Goal: Task Accomplishment & Management: Complete application form

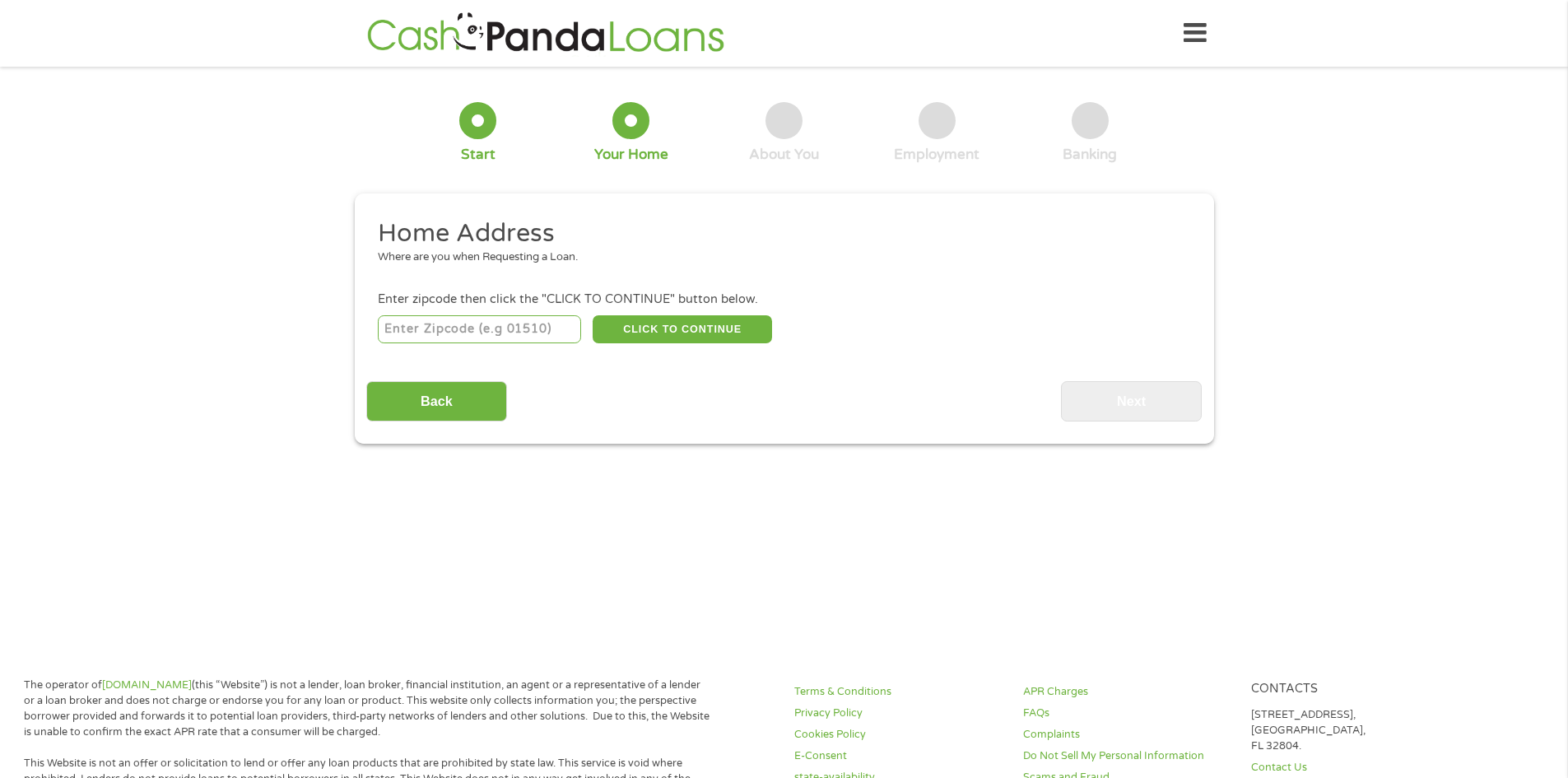
click at [538, 331] on input "number" at bounding box center [480, 329] width 203 height 28
type input "23669"
click at [645, 332] on button "CLICK TO CONTINUE" at bounding box center [682, 329] width 179 height 28
type input "23669"
type input "Hampton"
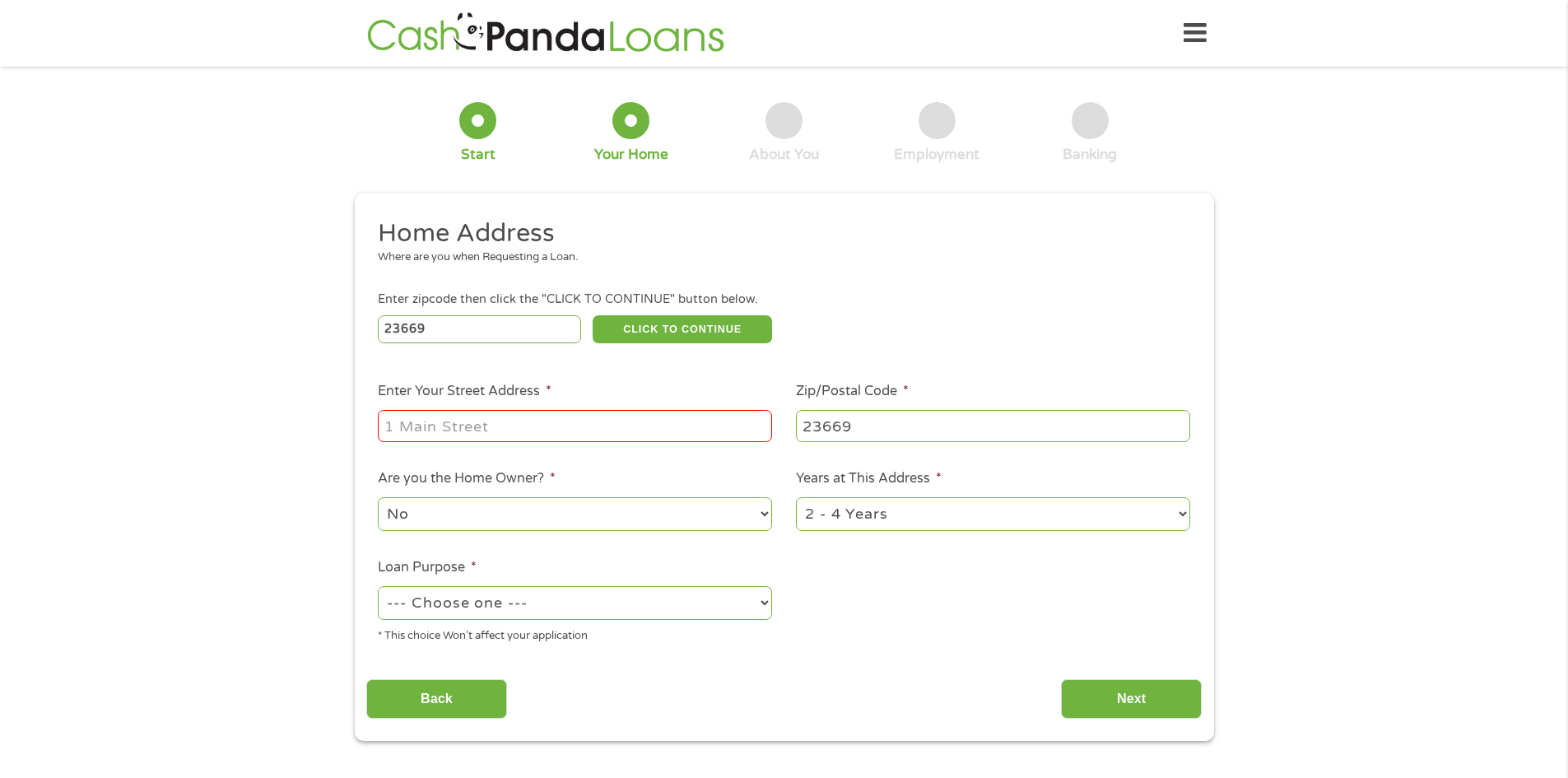
click at [637, 420] on input "Enter Your Street Address *" at bounding box center [574, 425] width 394 height 32
type input "[STREET_ADDRESS]"
click at [761, 600] on select "--- Choose one --- Pay Bills Debt Consolidation Home Improvement Major Purchase…" at bounding box center [574, 602] width 394 height 34
select select "paybills"
click at [378, 586] on select "--- Choose one --- Pay Bills Debt Consolidation Home Improvement Major Purchase…" at bounding box center [574, 602] width 394 height 34
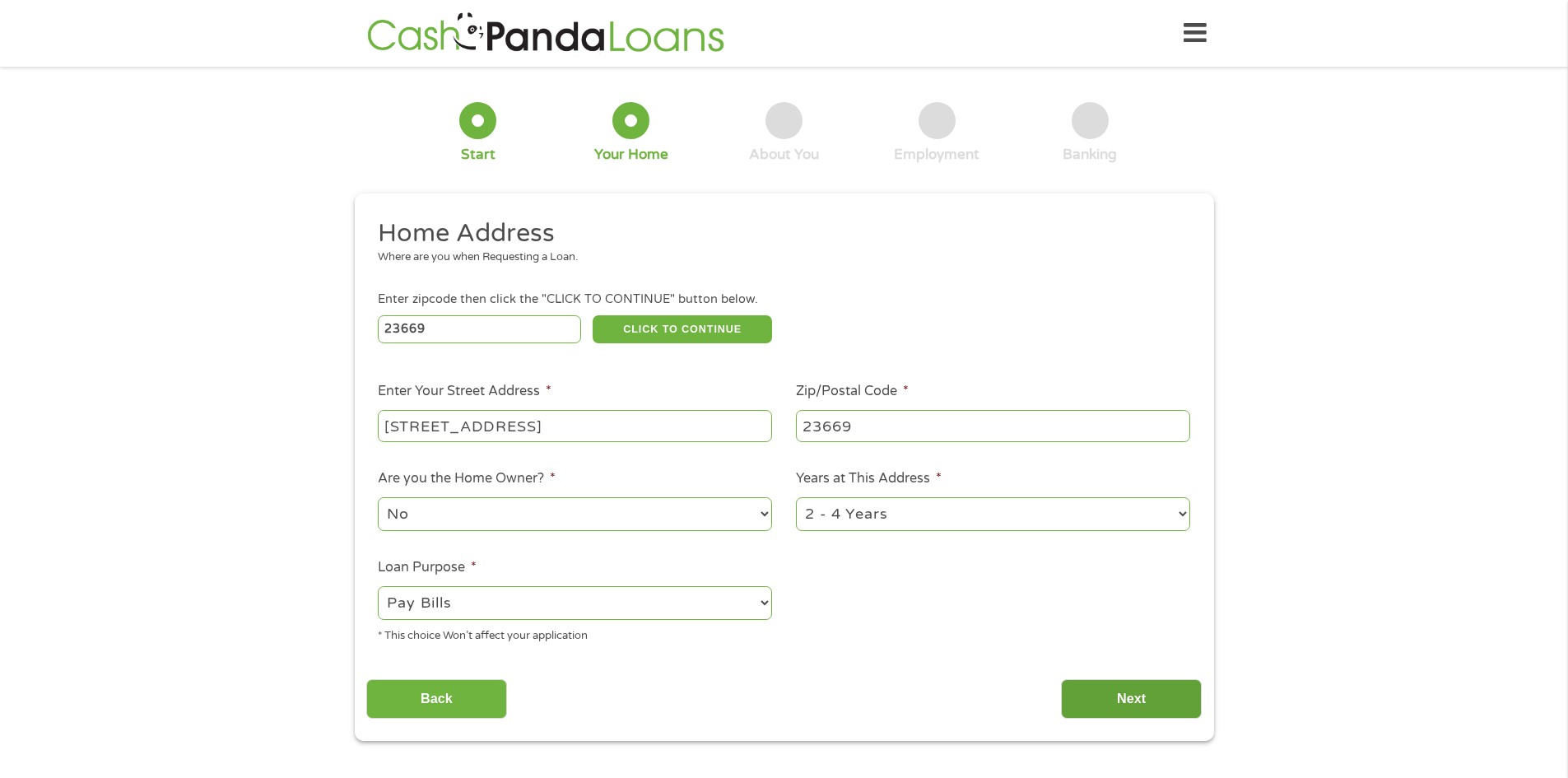
click at [1099, 683] on input "Next" at bounding box center [1131, 699] width 141 height 40
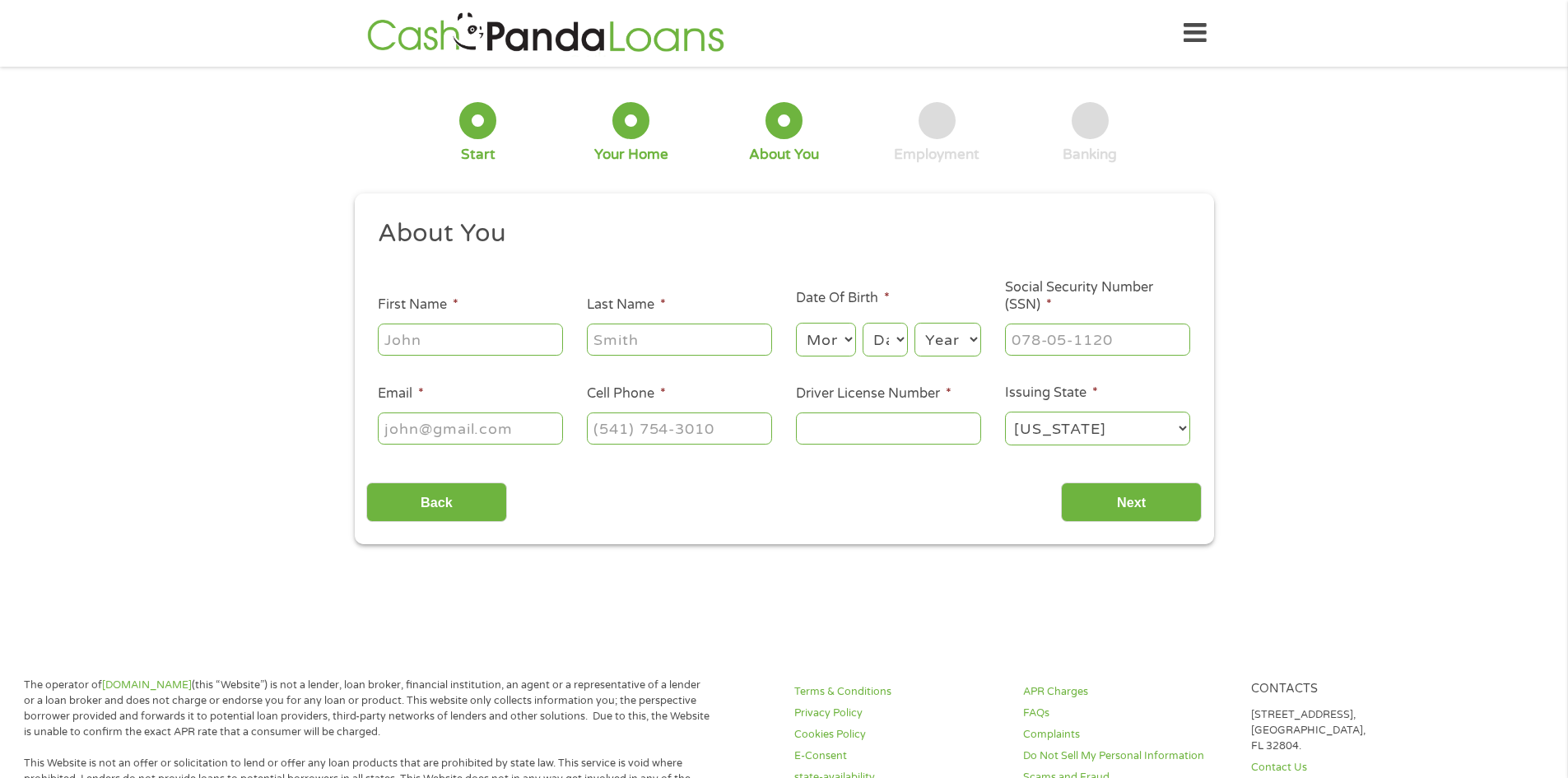
click at [536, 342] on input "First Name *" at bounding box center [470, 339] width 185 height 32
type input "[PERSON_NAME]"
type input "[EMAIL_ADDRESS][DOMAIN_NAME]"
type input "[PHONE_NUMBER]"
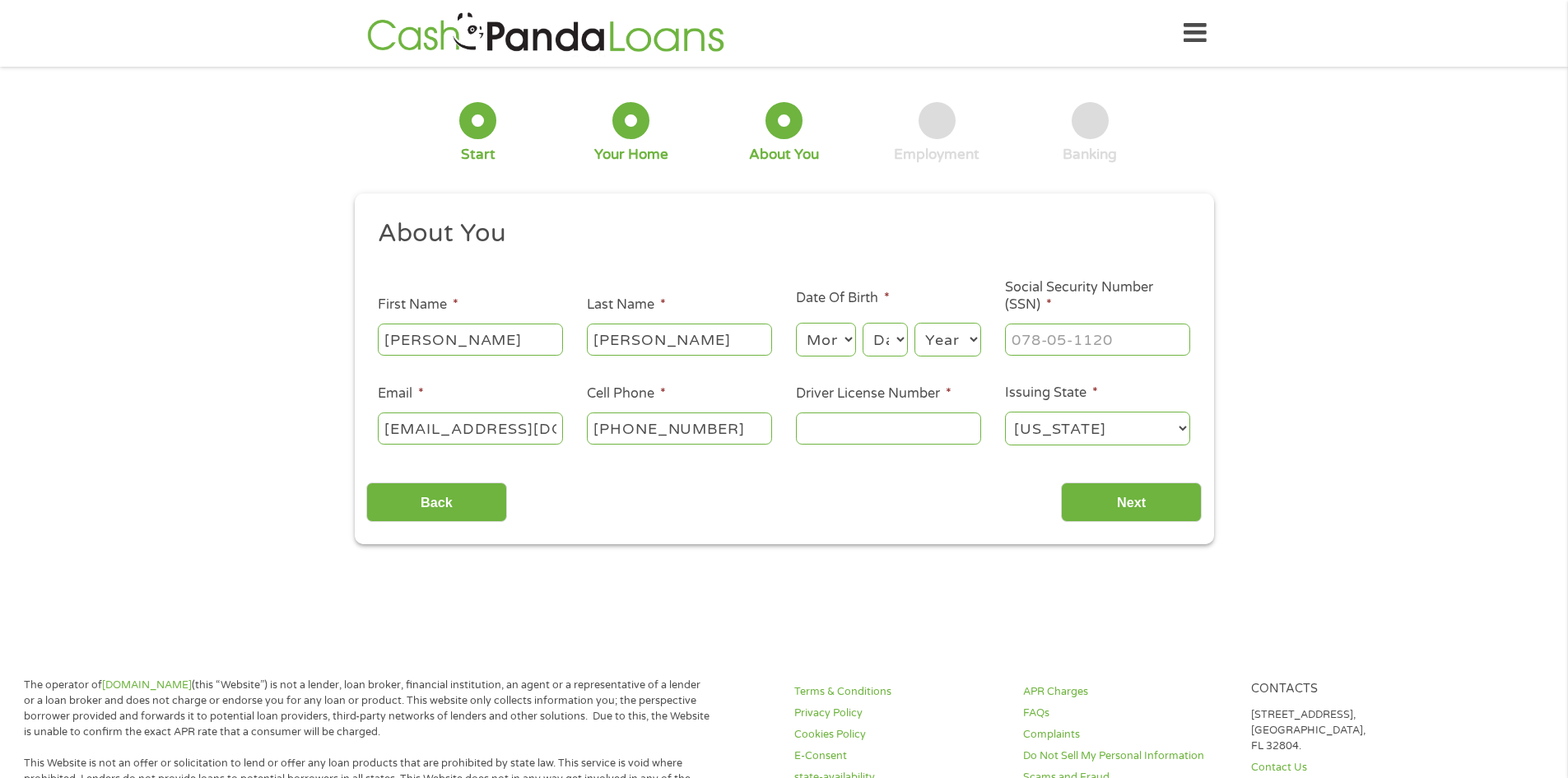
click at [867, 432] on input "Driver License Number *" at bounding box center [888, 428] width 185 height 32
type input "A61786052"
click at [1009, 369] on ul "About You This field is hidden when viewing the form Title * --- Choose one ---…" at bounding box center [784, 339] width 835 height 243
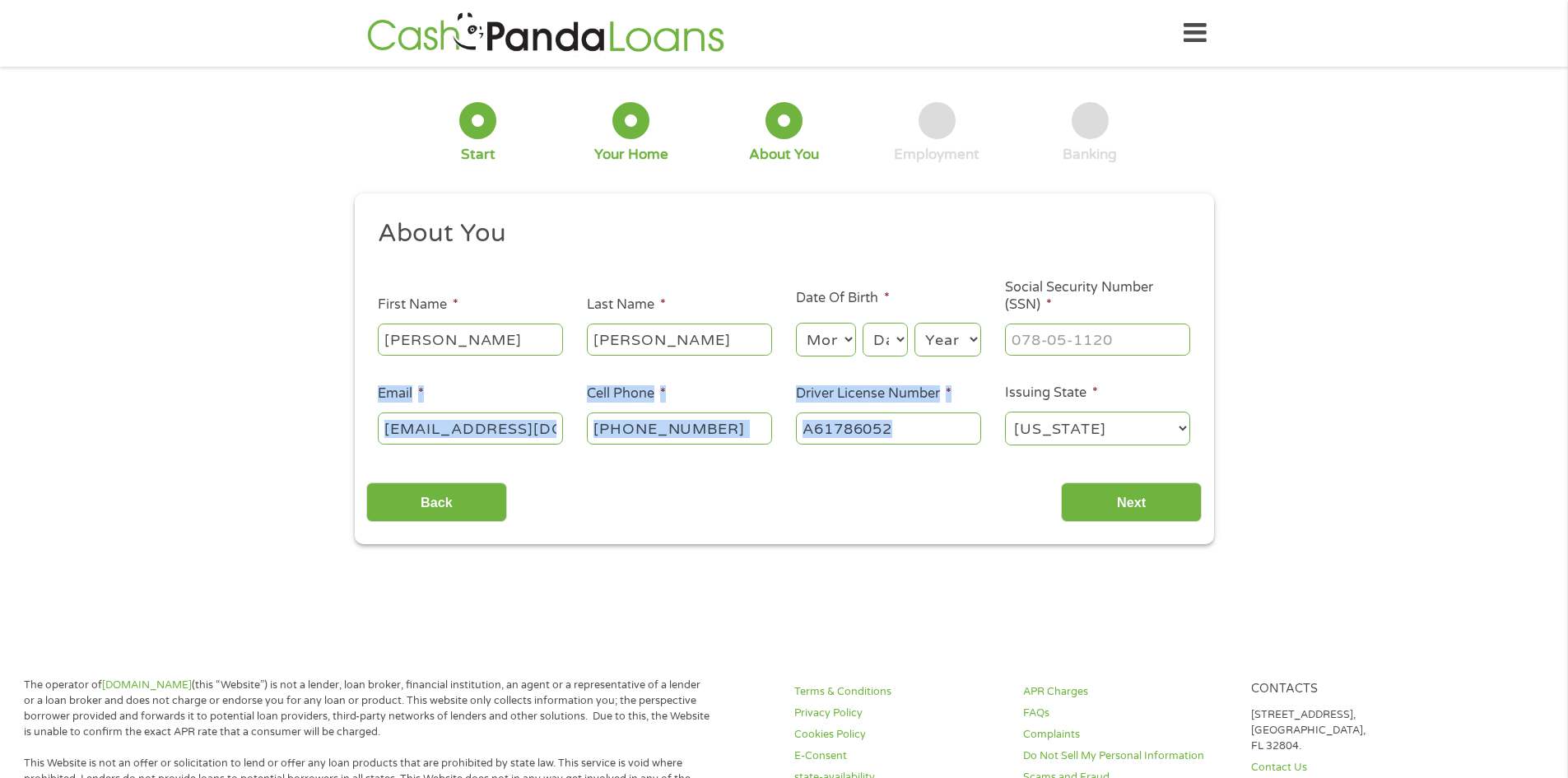
drag, startPoint x: 1009, startPoint y: 369, endPoint x: 998, endPoint y: 381, distance: 16.3
click at [998, 381] on ul "About You This field is hidden when viewing the form Title * --- Choose one ---…" at bounding box center [784, 339] width 835 height 243
click at [852, 339] on select "Month 1 2 3 4 5 6 7 8 9 10 11 12" at bounding box center [826, 339] width 60 height 34
select select "7"
click at [796, 322] on select "Month 1 2 3 4 5 6 7 8 9 10 11 12" at bounding box center [826, 339] width 60 height 34
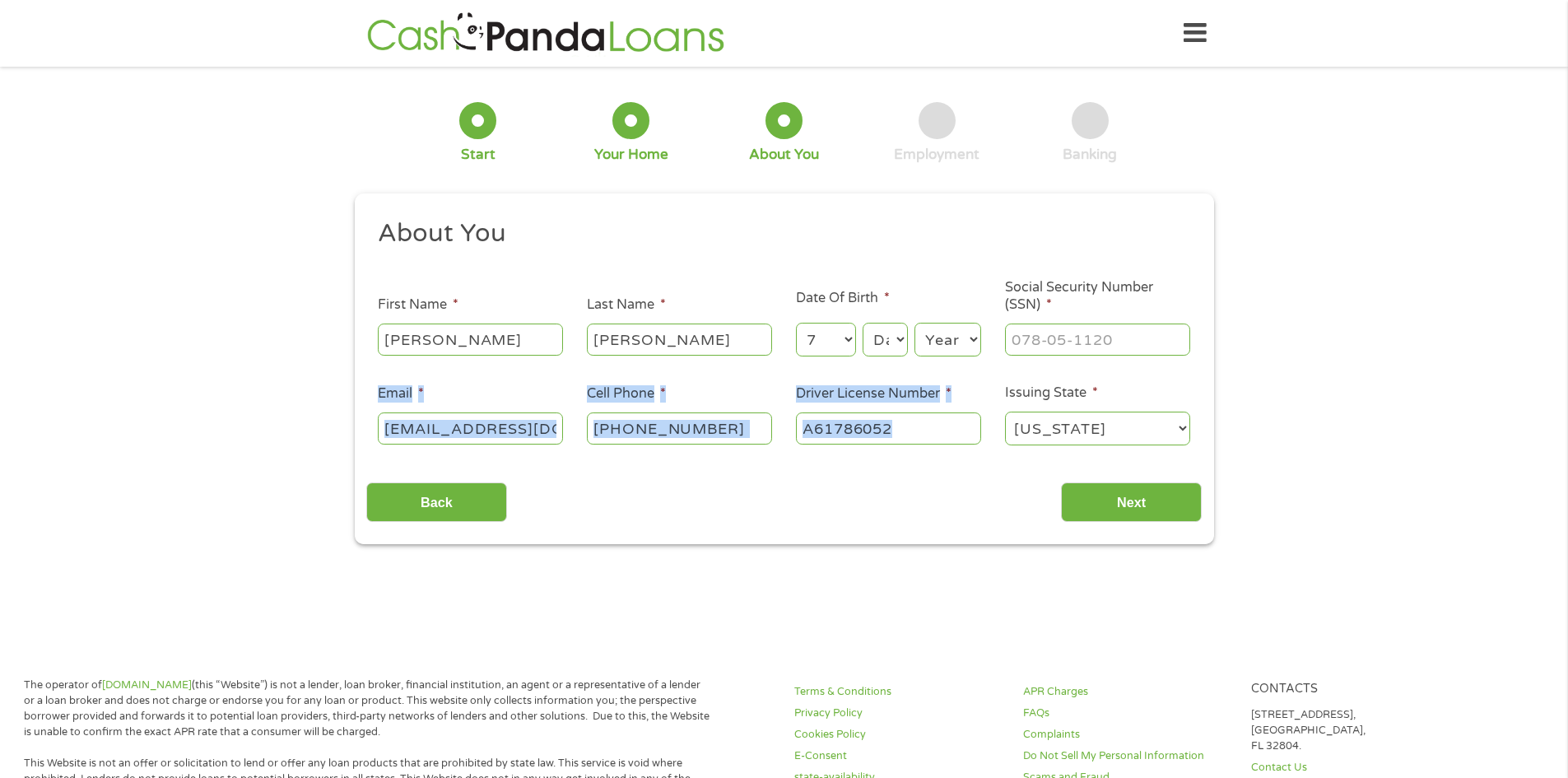
click at [903, 340] on select "Day 1 2 3 4 5 6 7 8 9 10 11 12 13 14 15 16 17 18 19 20 21 22 23 24 25 26 27 28 …" at bounding box center [884, 339] width 44 height 34
select select "6"
click at [862, 322] on select "Day 1 2 3 4 5 6 7 8 9 10 11 12 13 14 15 16 17 18 19 20 21 22 23 24 25 26 27 28 …" at bounding box center [884, 339] width 44 height 34
click at [975, 340] on select "Year [DATE] 2006 2005 2004 2003 2002 2001 2000 1999 1998 1997 1996 1995 1994 19…" at bounding box center [948, 339] width 67 height 34
select select "1958"
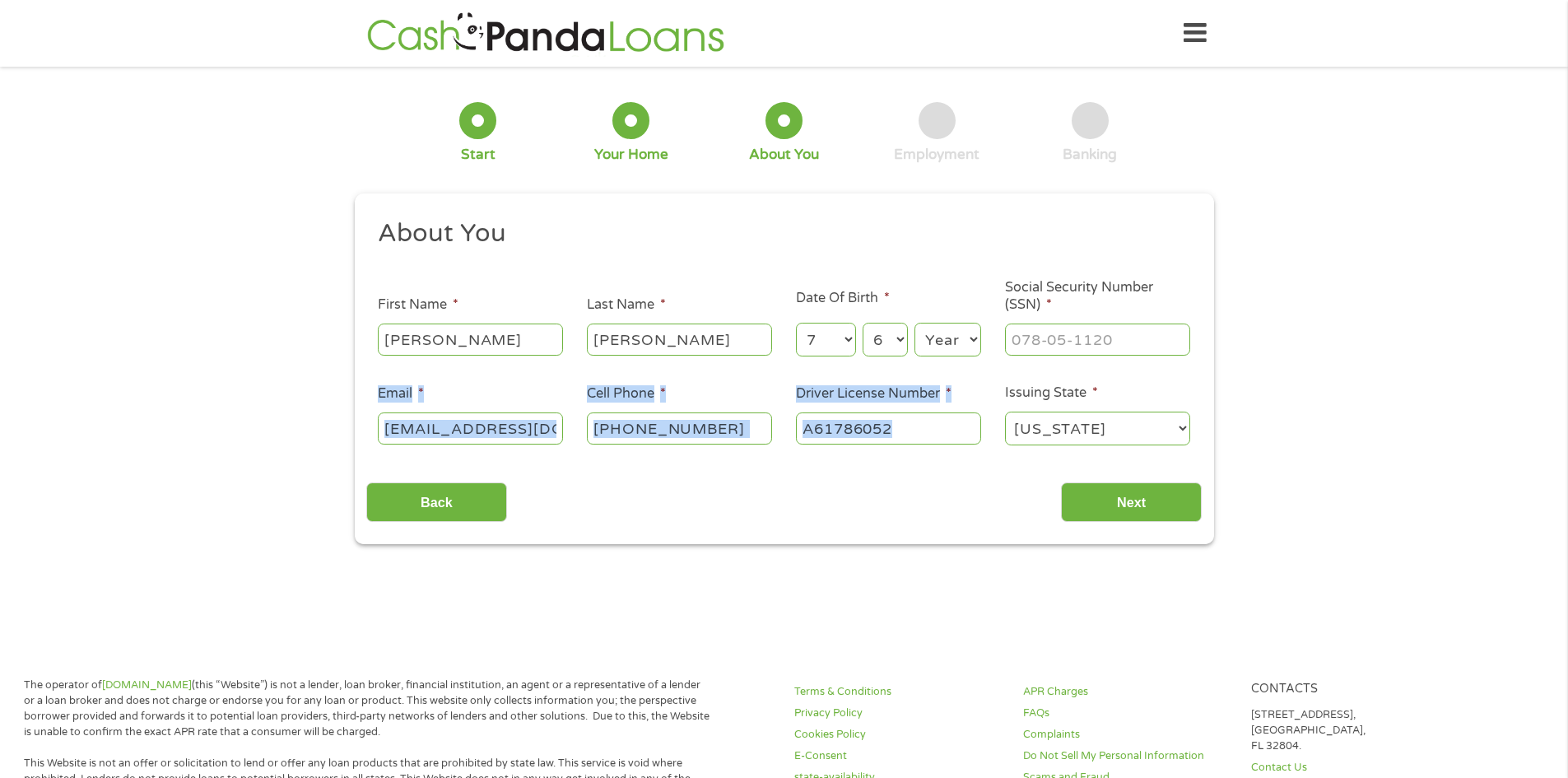
click at [914, 322] on select "Year [DATE] 2006 2005 2004 2003 2002 2001 2000 1999 1998 1997 1996 1995 1994 19…" at bounding box center [948, 339] width 67 height 34
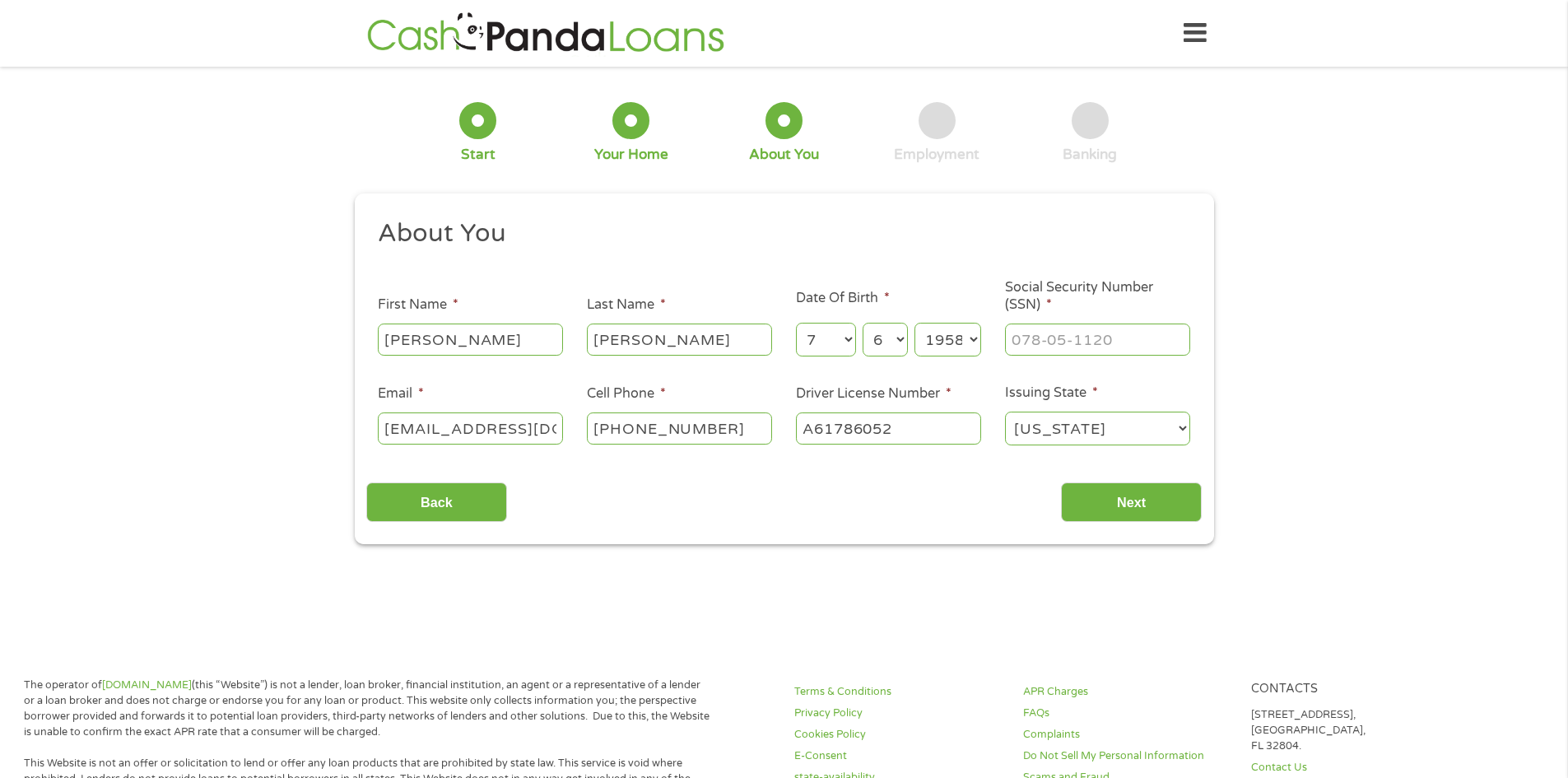
drag, startPoint x: 971, startPoint y: 502, endPoint x: 961, endPoint y: 525, distance: 25.1
click at [960, 528] on div "This field is hidden when viewing the form gclid EAIaIQobChMI1cCmwP7ujwMVNkRHAR…" at bounding box center [784, 369] width 859 height 351
click at [1140, 342] on input "___-__-____" at bounding box center [1097, 339] width 185 height 32
type input "219-68-2102"
click at [1125, 515] on input "Next" at bounding box center [1131, 503] width 141 height 40
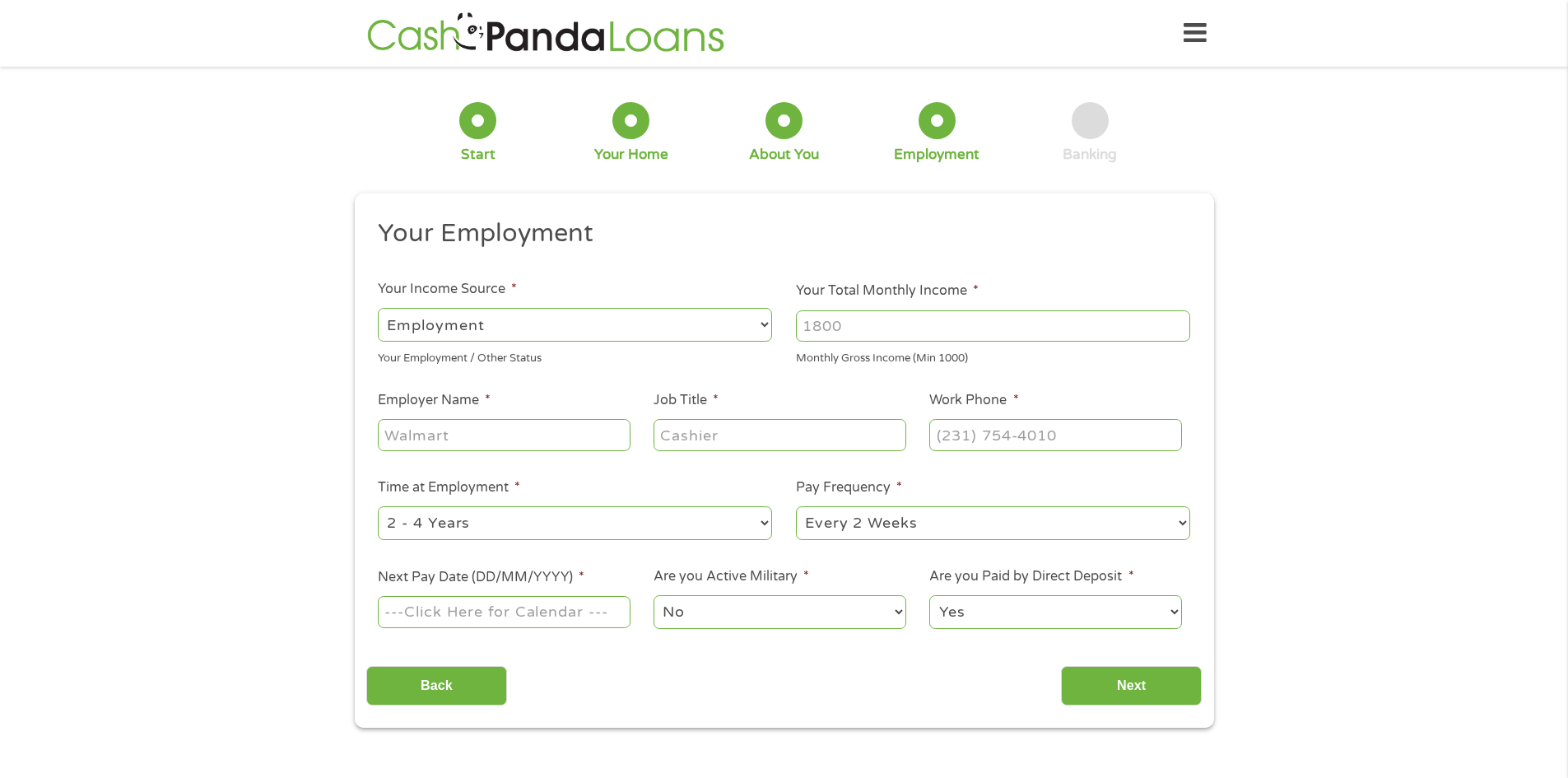
click at [761, 321] on select "--- Choose one --- Employment [DEMOGRAPHIC_DATA] Benefits" at bounding box center [574, 324] width 394 height 34
select select "benefits"
click at [378, 308] on select "--- Choose one --- Employment [DEMOGRAPHIC_DATA] Benefits" at bounding box center [574, 324] width 394 height 34
type input "Other"
type input "[PHONE_NUMBER]"
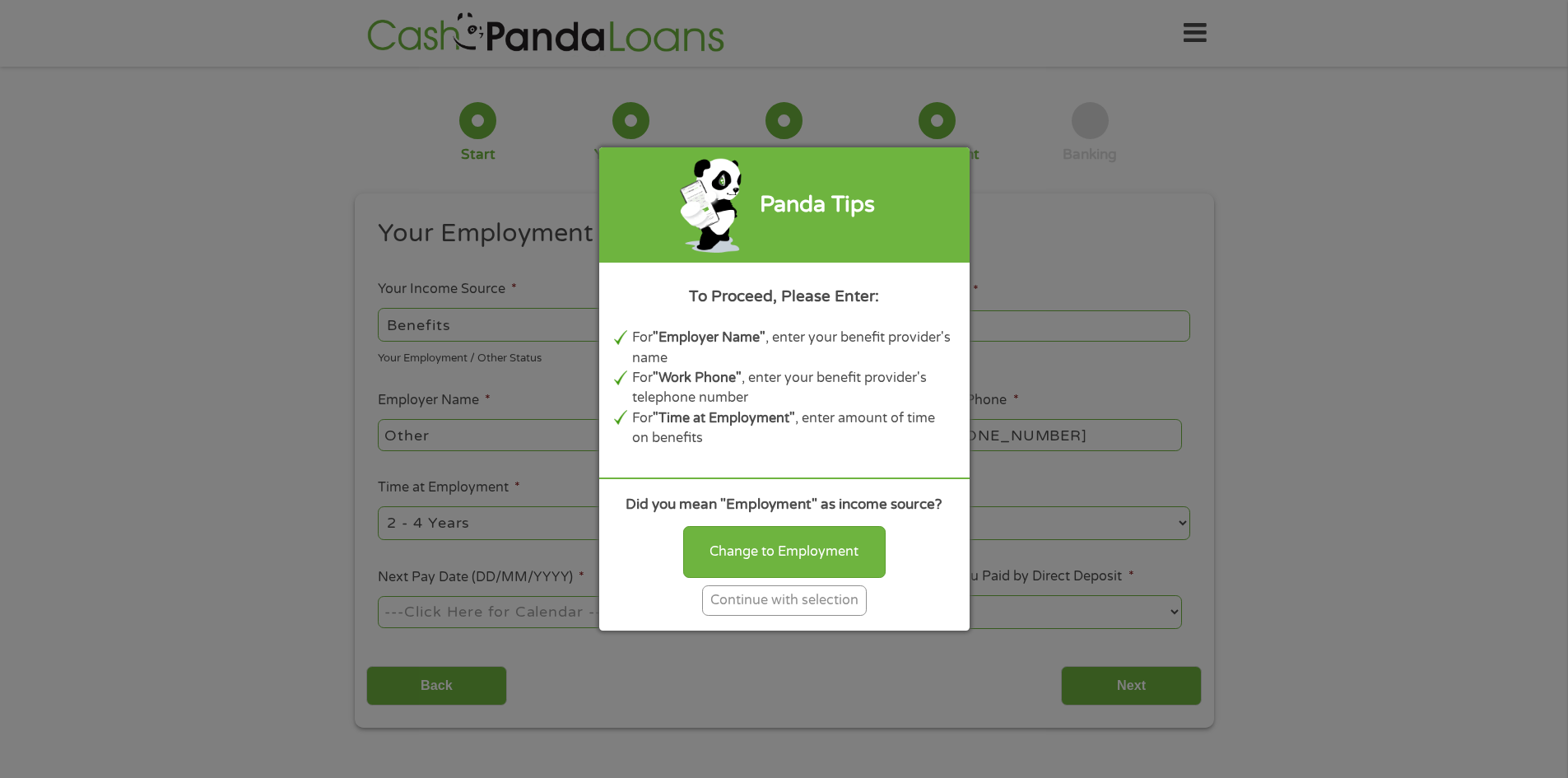
click at [789, 543] on div "Change to Employment" at bounding box center [784, 551] width 202 height 51
select select "fullTime"
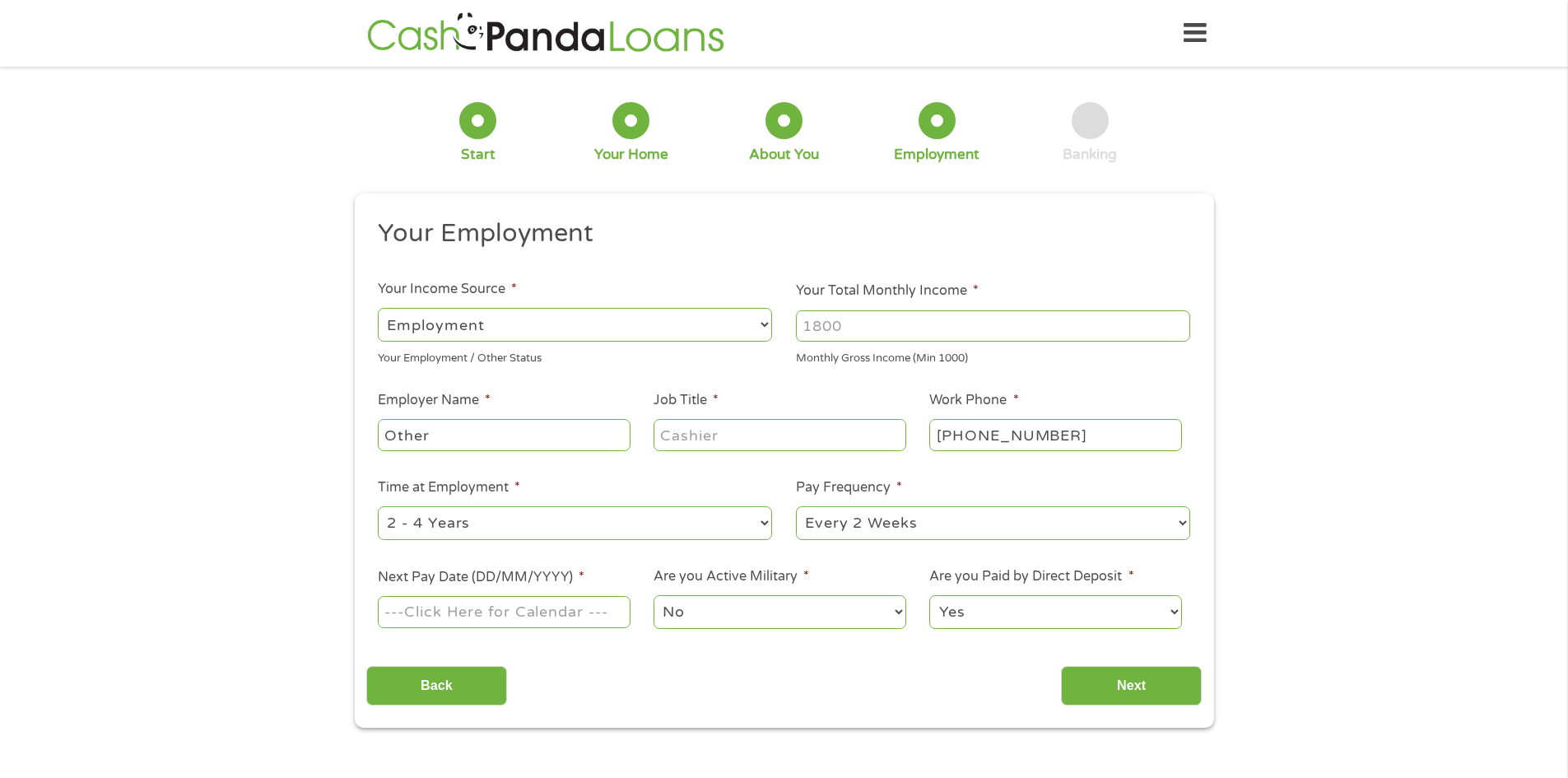
click at [868, 330] on input "Your Total Monthly Income *" at bounding box center [993, 325] width 394 height 32
click at [604, 443] on input "Other" at bounding box center [503, 435] width 252 height 32
drag, startPoint x: 536, startPoint y: 440, endPoint x: 380, endPoint y: 482, distance: 161.6
click at [380, 482] on ul "Your Employment Your Income Source * --- Choose one --- Employment [DEMOGRAPHIC…" at bounding box center [784, 431] width 835 height 426
type input "Otherdepartment"
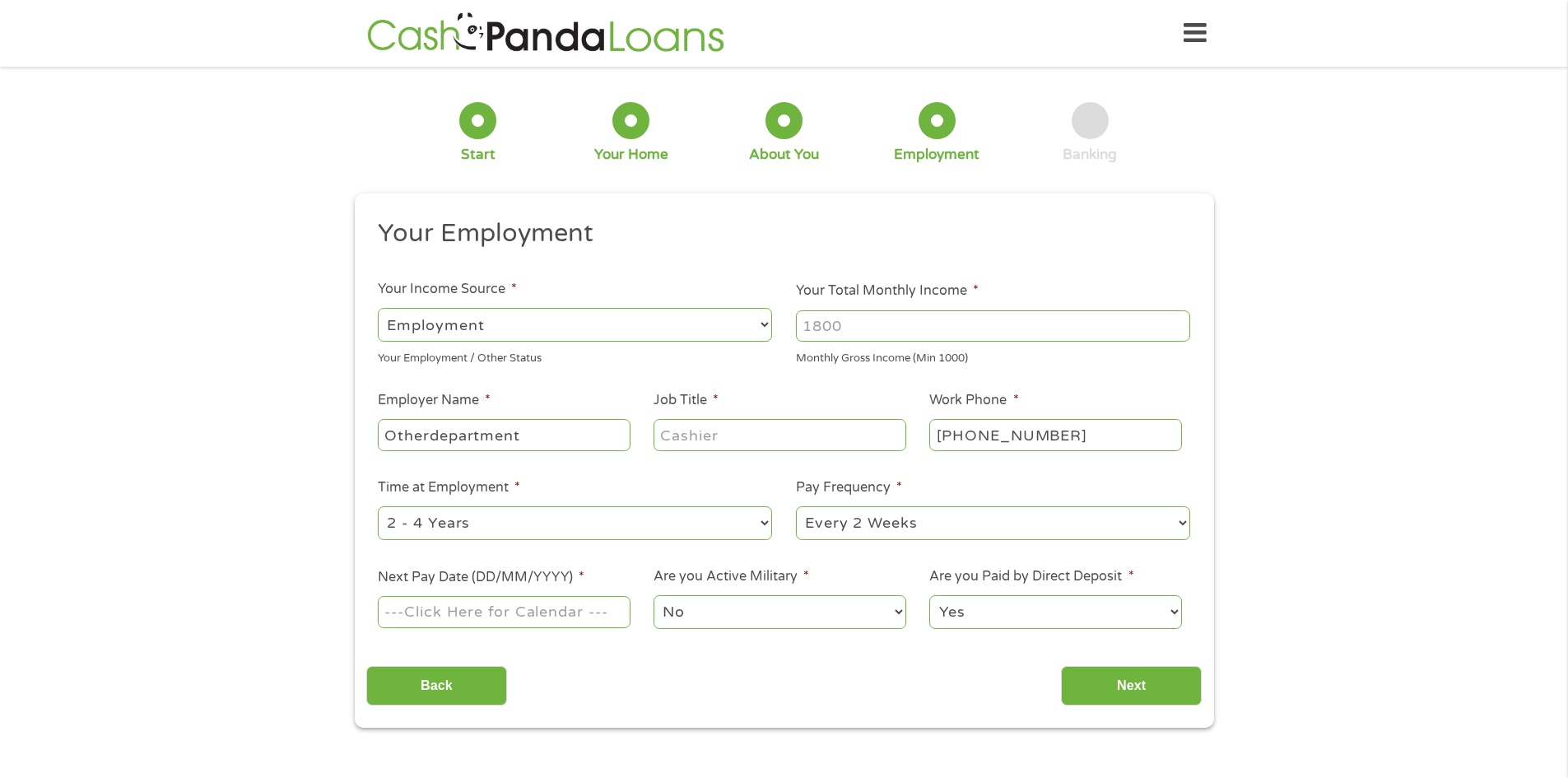
drag, startPoint x: 380, startPoint y: 483, endPoint x: 612, endPoint y: 509, distance: 233.5
click at [612, 509] on select "--- Choose one --- 1 Year or less 1 - 2 Years 2 - 4 Years Over 4 Years" at bounding box center [574, 523] width 394 height 34
click at [566, 440] on input "Employer Name *" at bounding box center [503, 435] width 252 height 32
type input "d"
type input "Department of veteran affair"
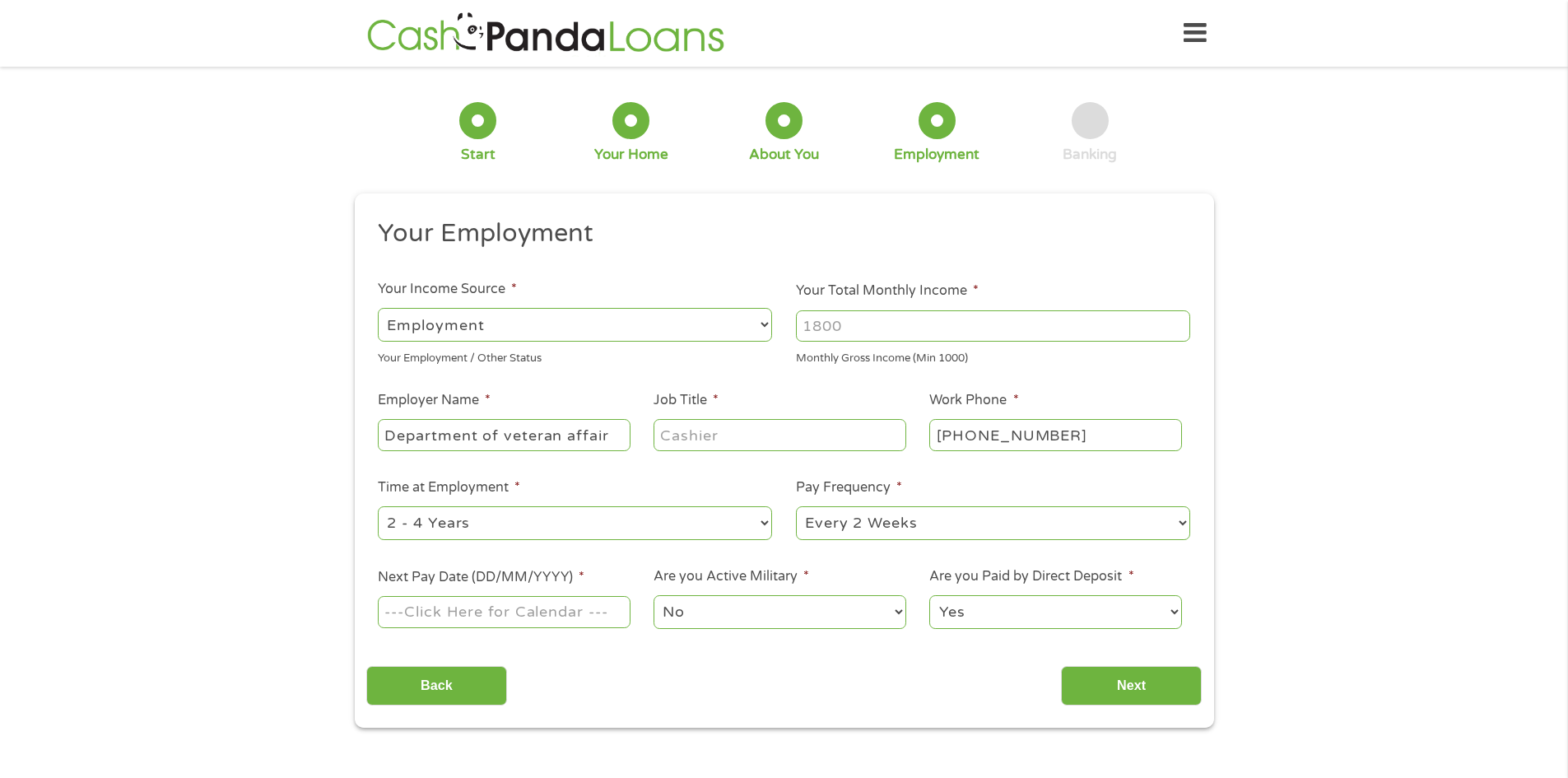
click at [665, 468] on ul "Your Employment Your Income Source * --- Choose one --- Employment [DEMOGRAPHIC…" at bounding box center [784, 431] width 835 height 426
click at [1182, 520] on select "--- Choose one --- Every 2 Weeks Every Week Monthly Semi-Monthly" at bounding box center [993, 523] width 394 height 34
select select "monthly"
click at [796, 507] on select "--- Choose one --- Every 2 Weeks Every Week Monthly Semi-Monthly" at bounding box center [993, 523] width 394 height 34
click at [614, 611] on input "Next Pay Date (DD/MM/YYYY) *" at bounding box center [503, 611] width 252 height 32
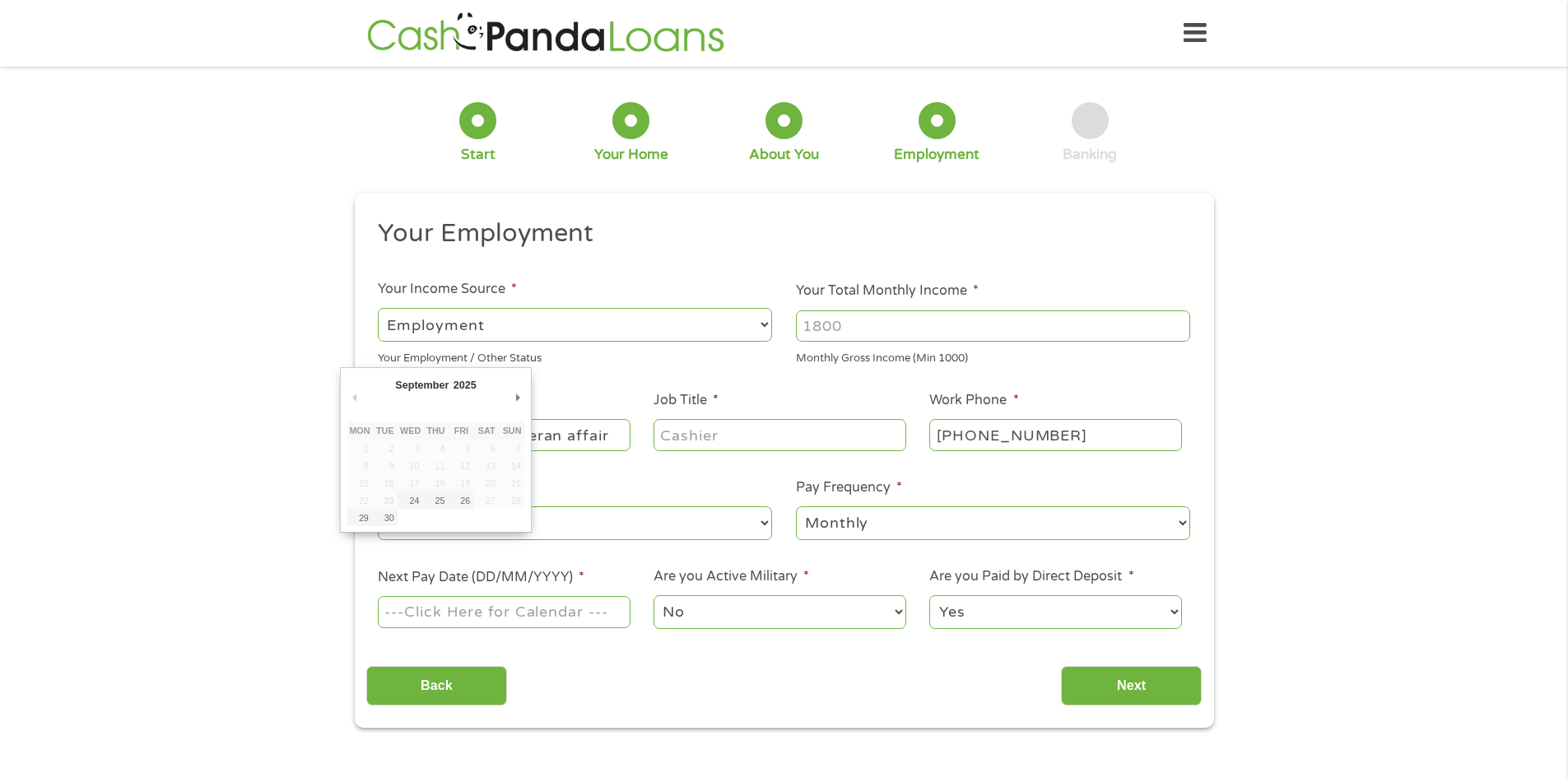
click at [414, 519] on td at bounding box center [410, 517] width 26 height 17
type input "[DATE]"
click at [895, 334] on input "Your Total Monthly Income *" at bounding box center [993, 325] width 394 height 32
type input "4823"
click at [766, 521] on select "--- Choose one --- 1 Year or less 1 - 2 Years 2 - 4 Years Over 4 Years" at bounding box center [574, 523] width 394 height 34
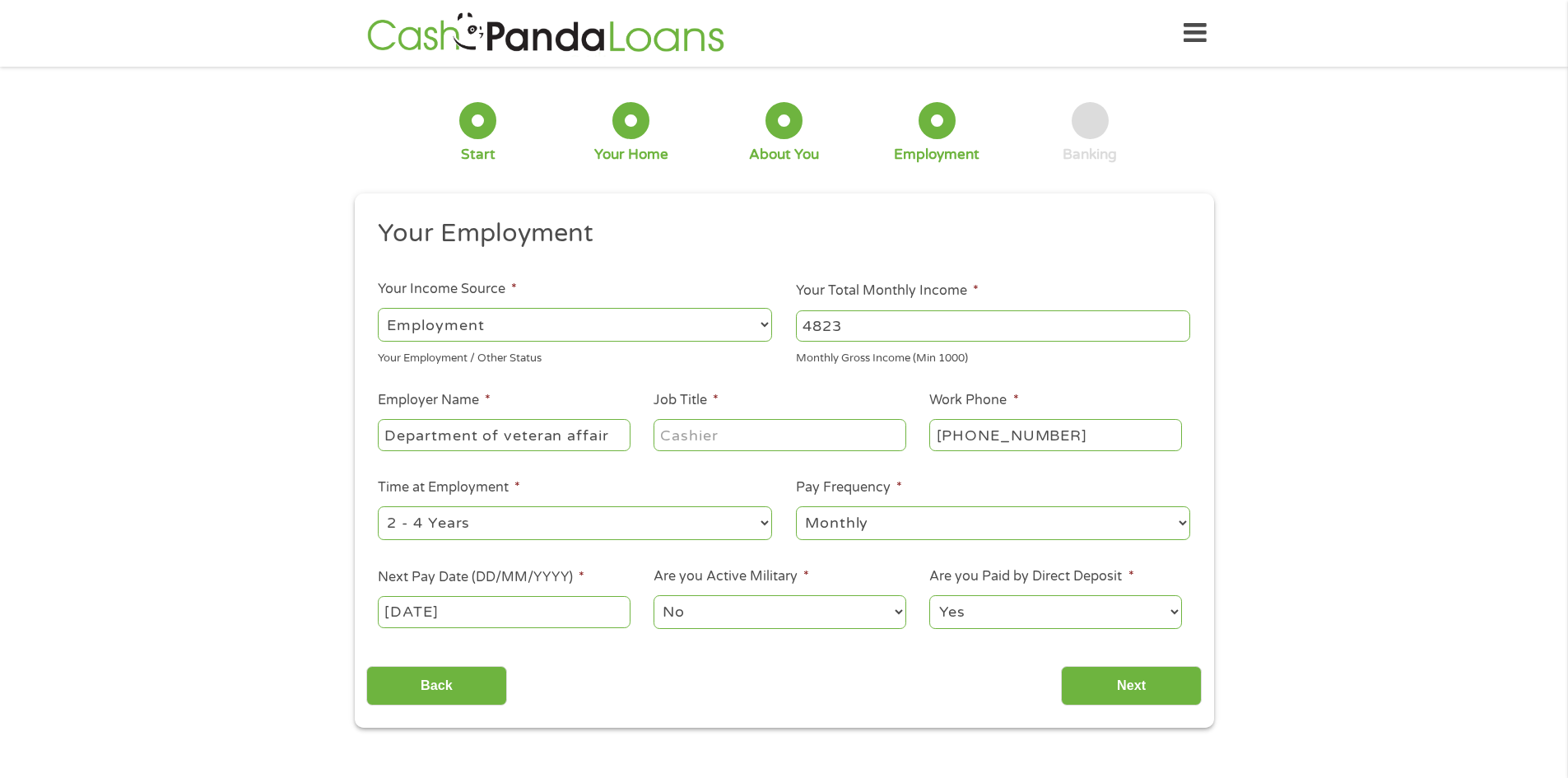
select select "60months"
click at [378, 507] on select "--- Choose one --- 1 Year or less 1 - 2 Years 2 - 4 Years Over 4 Years" at bounding box center [574, 523] width 394 height 34
click at [827, 658] on div "Back Next" at bounding box center [784, 679] width 835 height 52
click at [530, 333] on select "--- Choose one --- Employment [DEMOGRAPHIC_DATA] Benefits" at bounding box center [574, 324] width 394 height 34
click at [378, 308] on select "--- Choose one --- Employment [DEMOGRAPHIC_DATA] Benefits" at bounding box center [574, 324] width 394 height 34
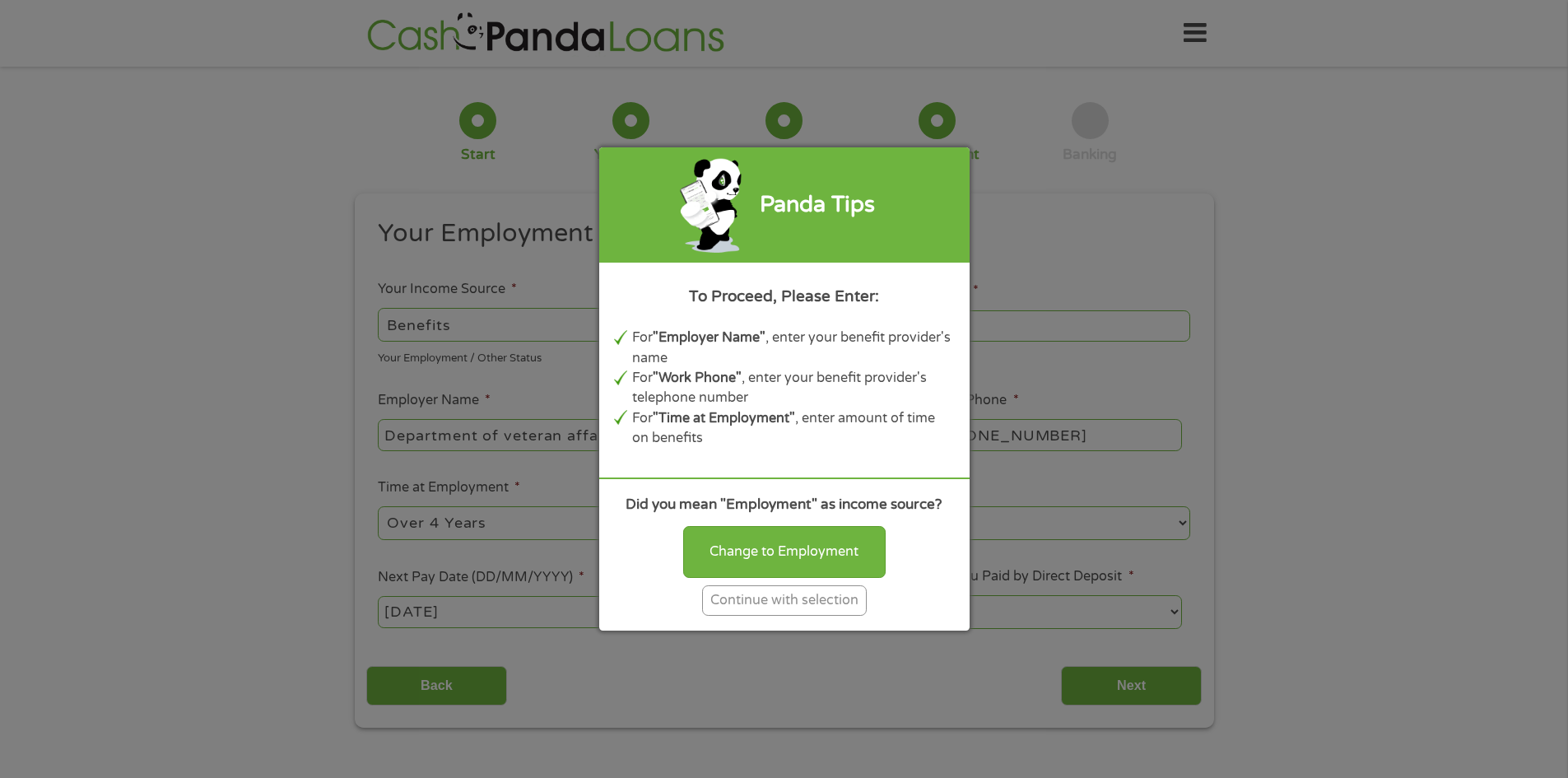
click at [788, 554] on div "Change to Employment" at bounding box center [784, 551] width 202 height 51
select select "fullTime"
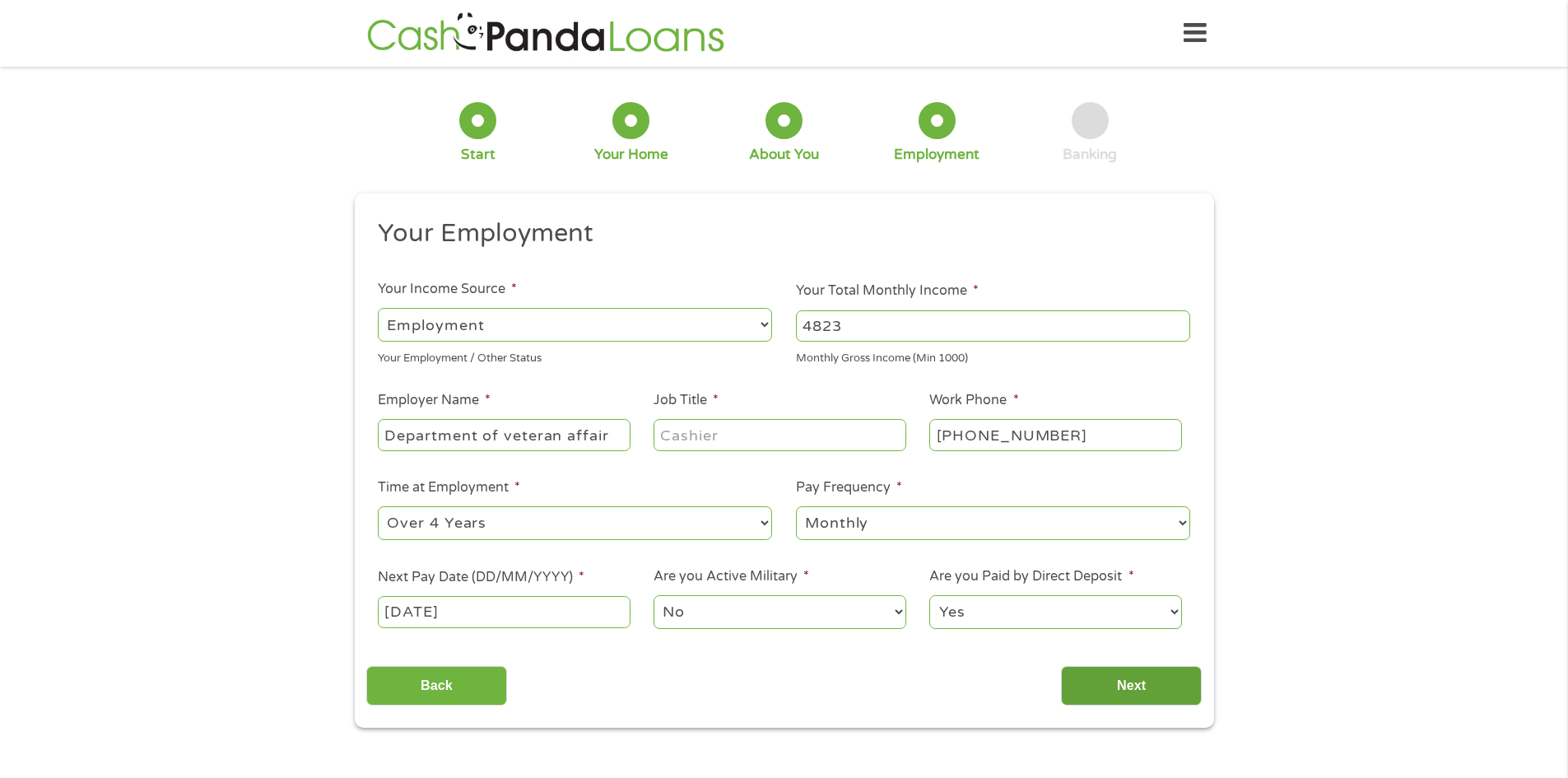
click at [1090, 681] on input "Next" at bounding box center [1131, 686] width 141 height 40
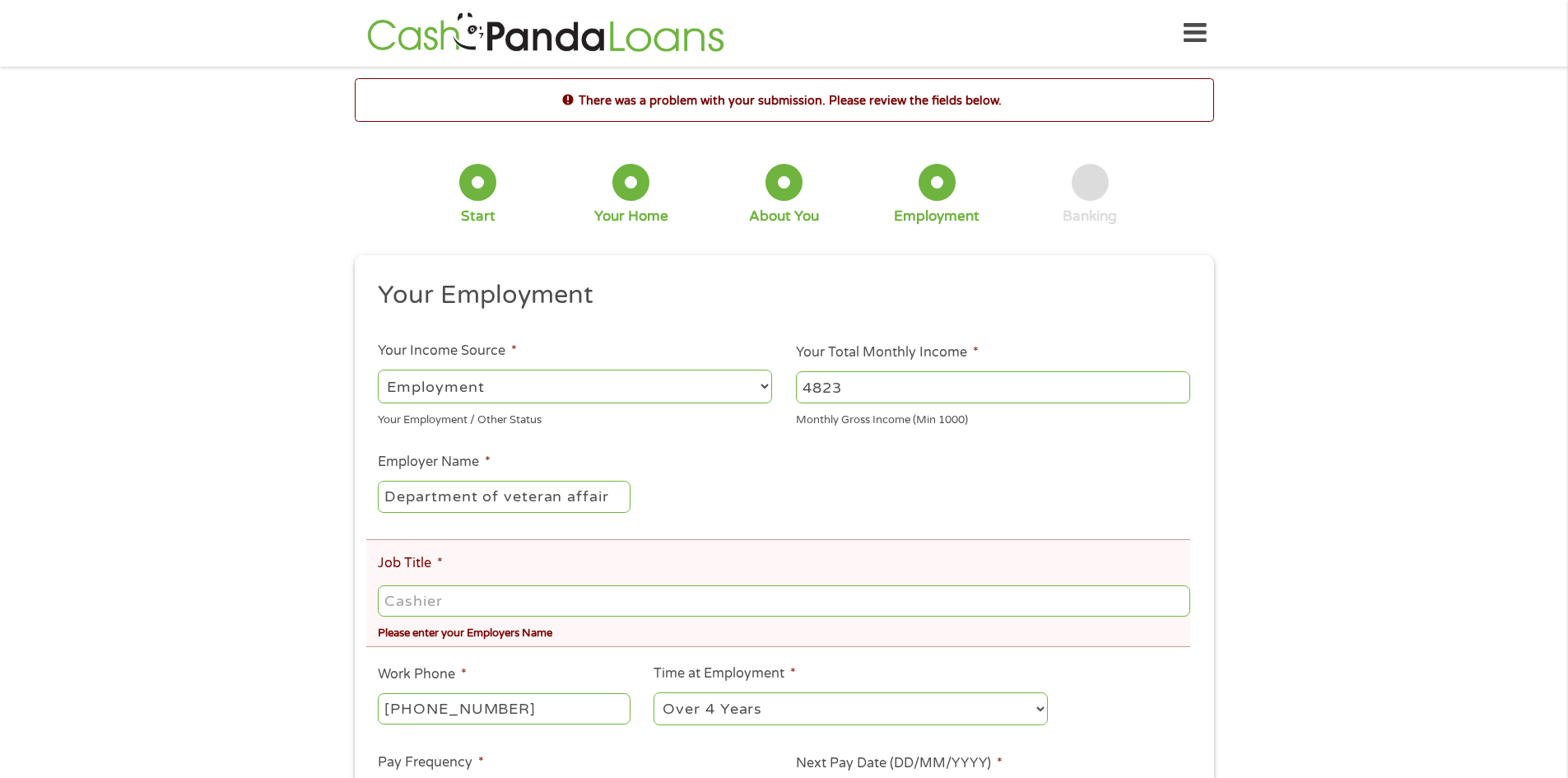
click at [768, 602] on input "Job Title *" at bounding box center [784, 601] width 811 height 32
type input "Veteran"
click at [981, 670] on li "Time at Employment * --- Choose one --- 1 Year or less 1 - 2 Years 2 - 4 Years …" at bounding box center [851, 696] width 418 height 65
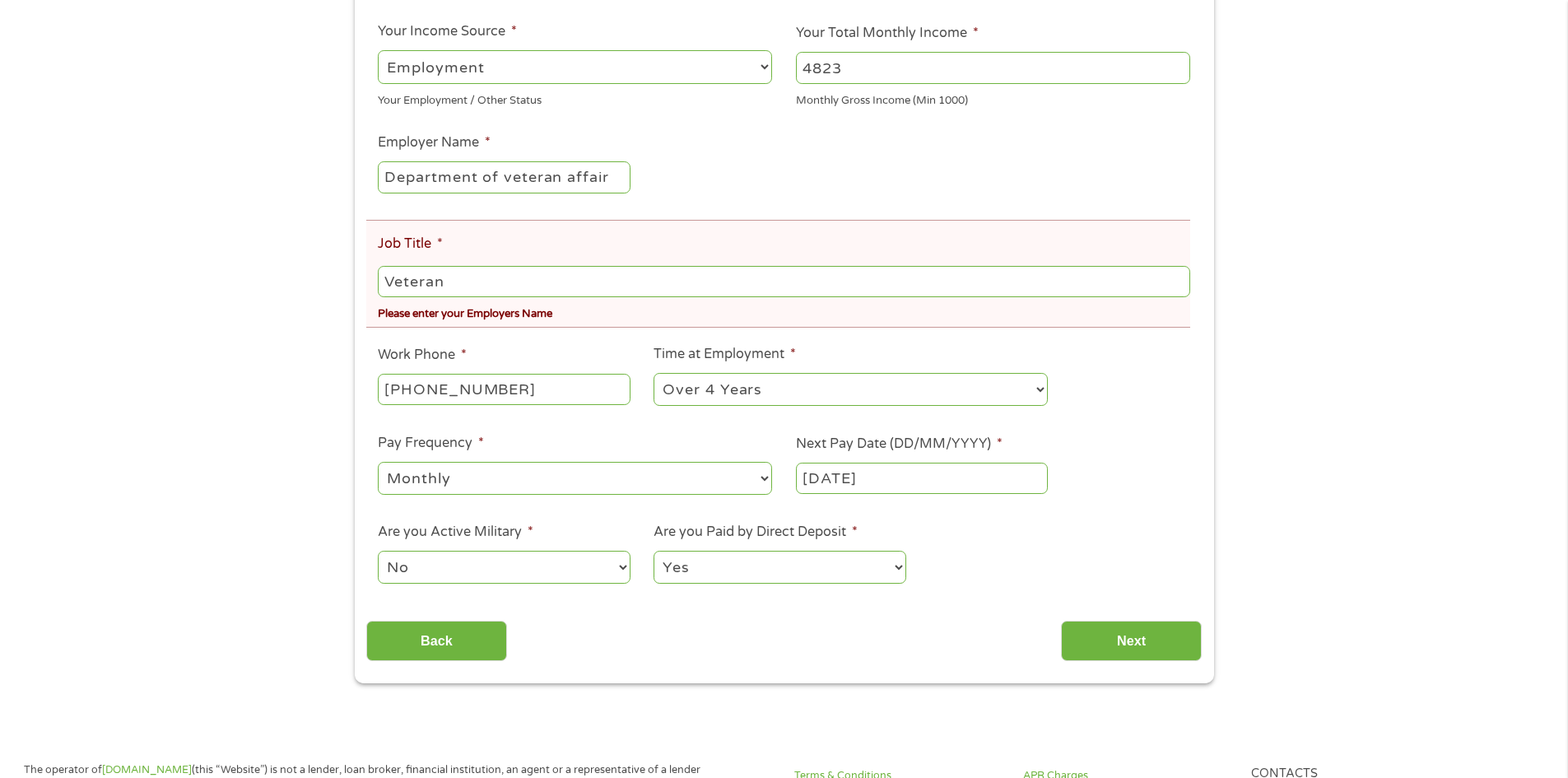
scroll to position [329, 0]
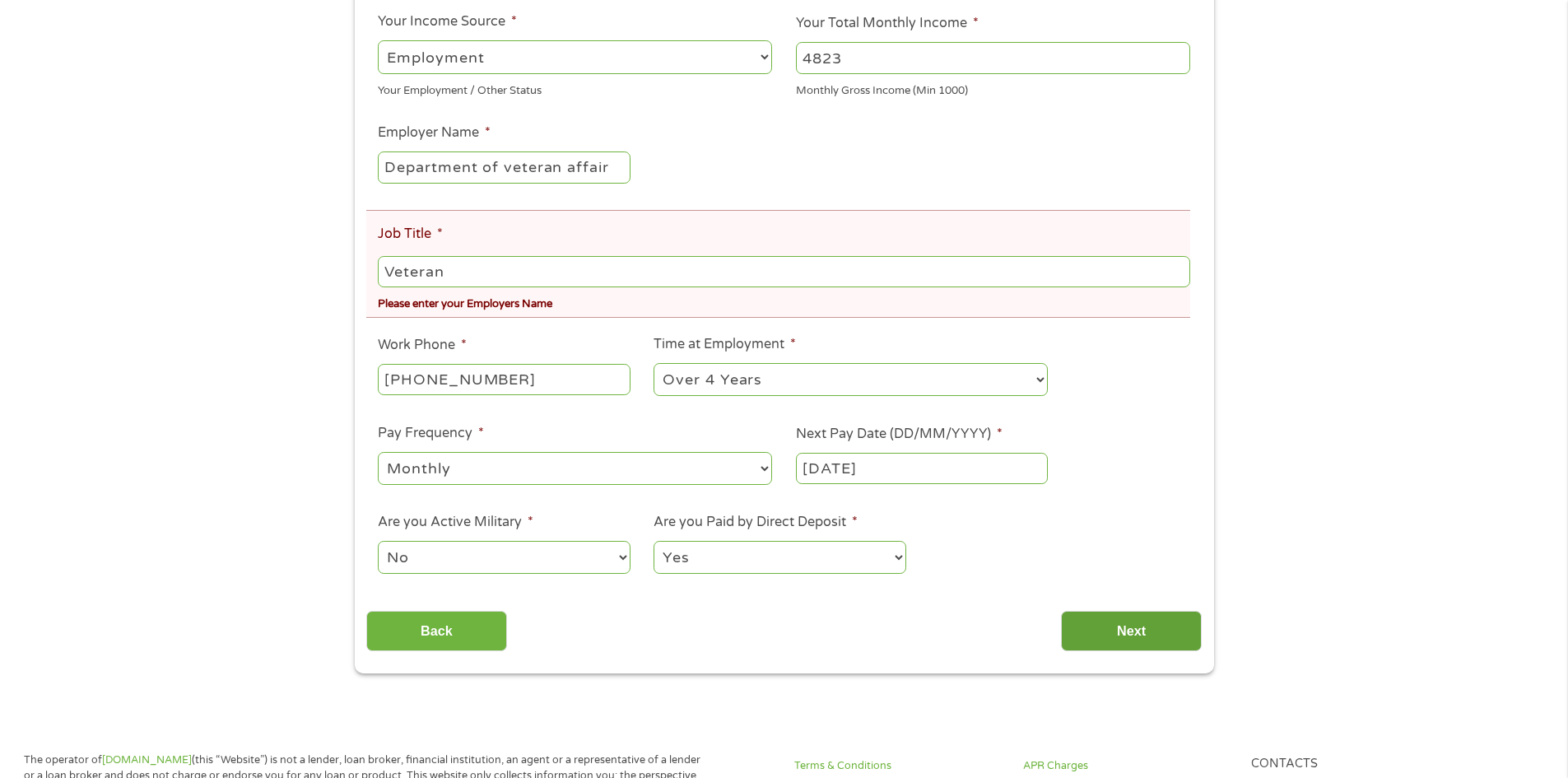
click at [1096, 629] on input "Next" at bounding box center [1131, 631] width 141 height 40
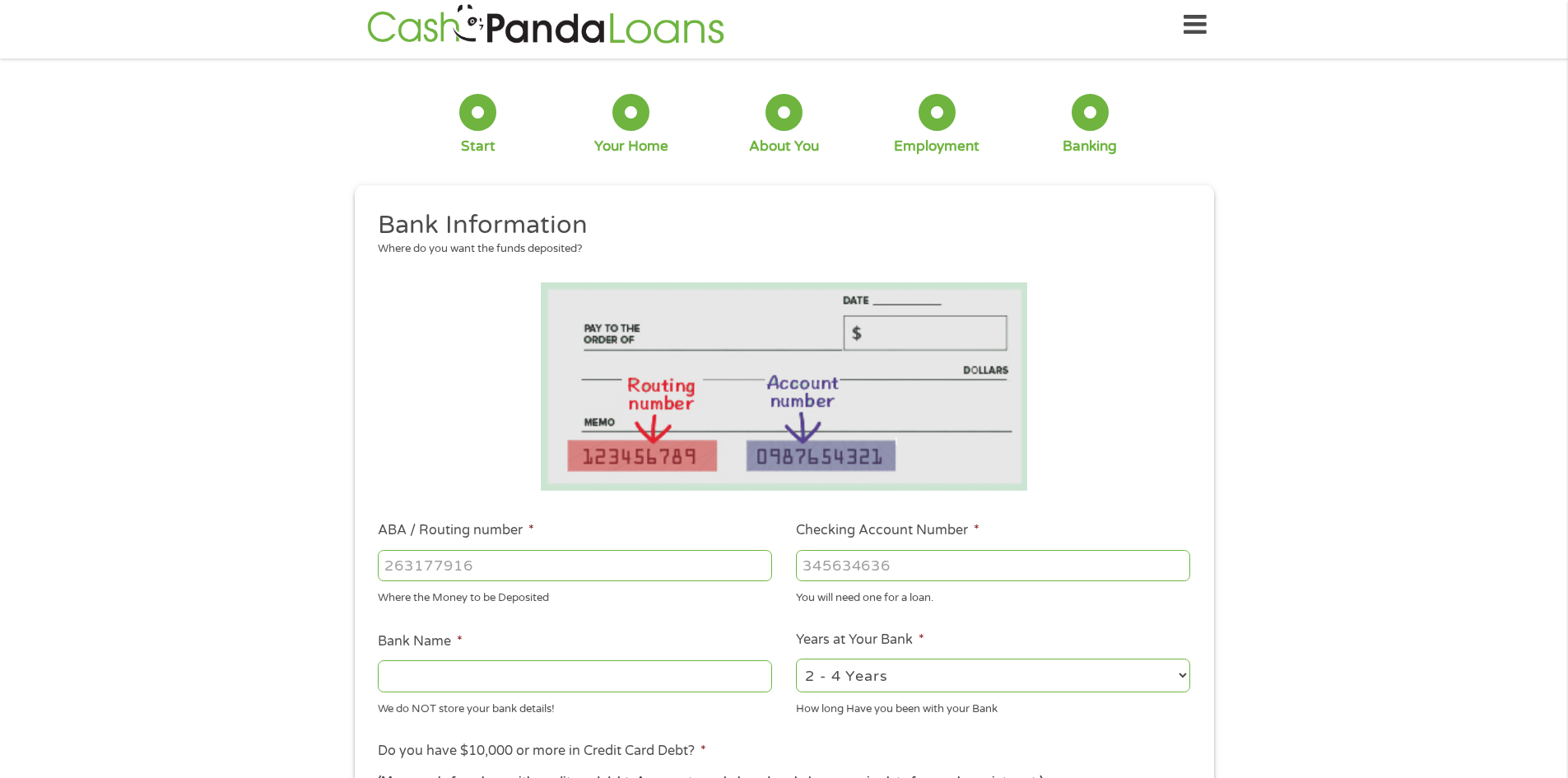
scroll to position [0, 0]
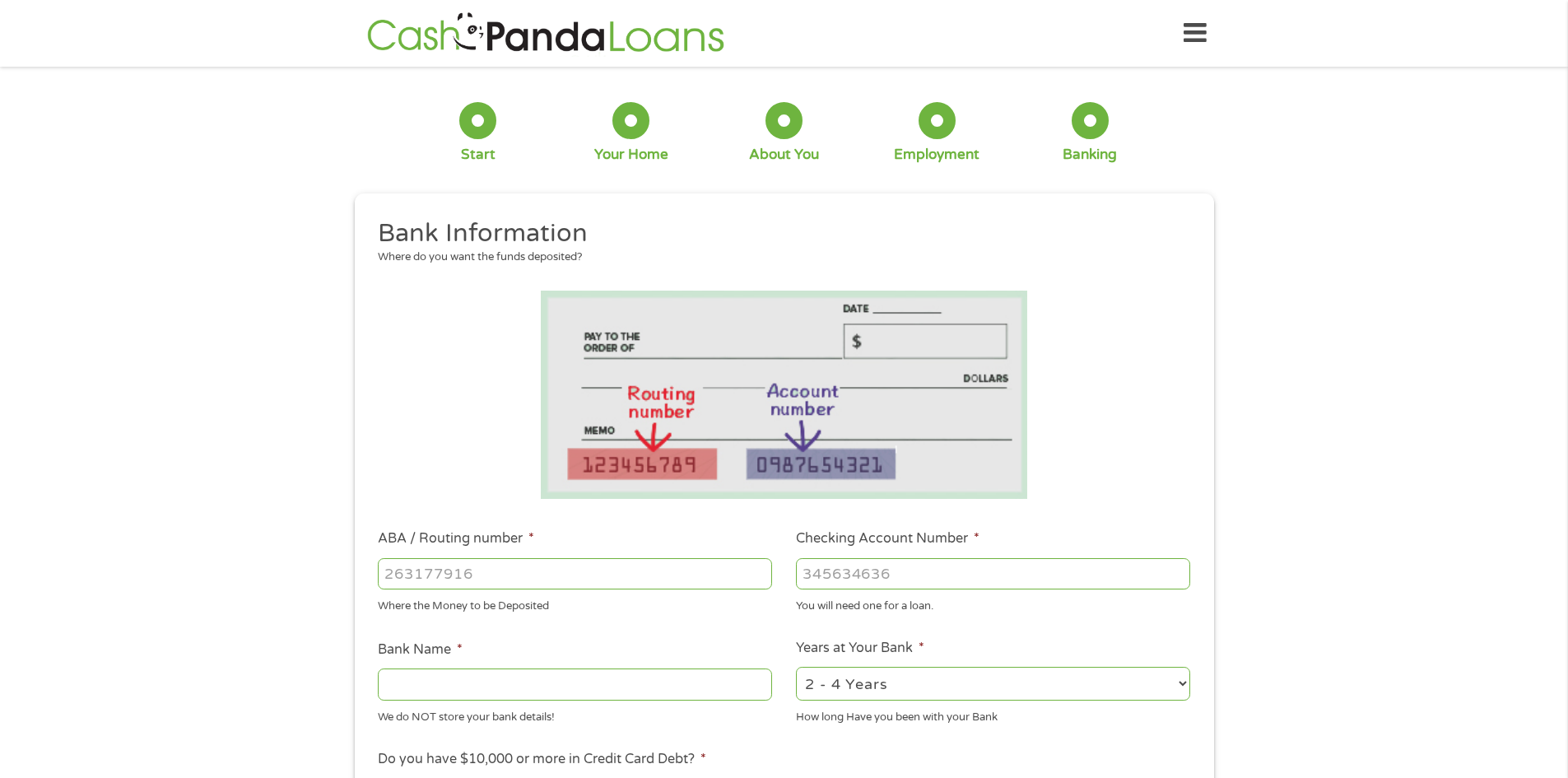
click at [733, 580] on input "ABA / Routing number *" at bounding box center [574, 574] width 394 height 32
type input "251480738"
type input "[PERSON_NAME] FEDERAL CREDIT UNION"
type input "251480738"
click at [948, 570] on input "Checking Account Number *" at bounding box center [993, 574] width 394 height 32
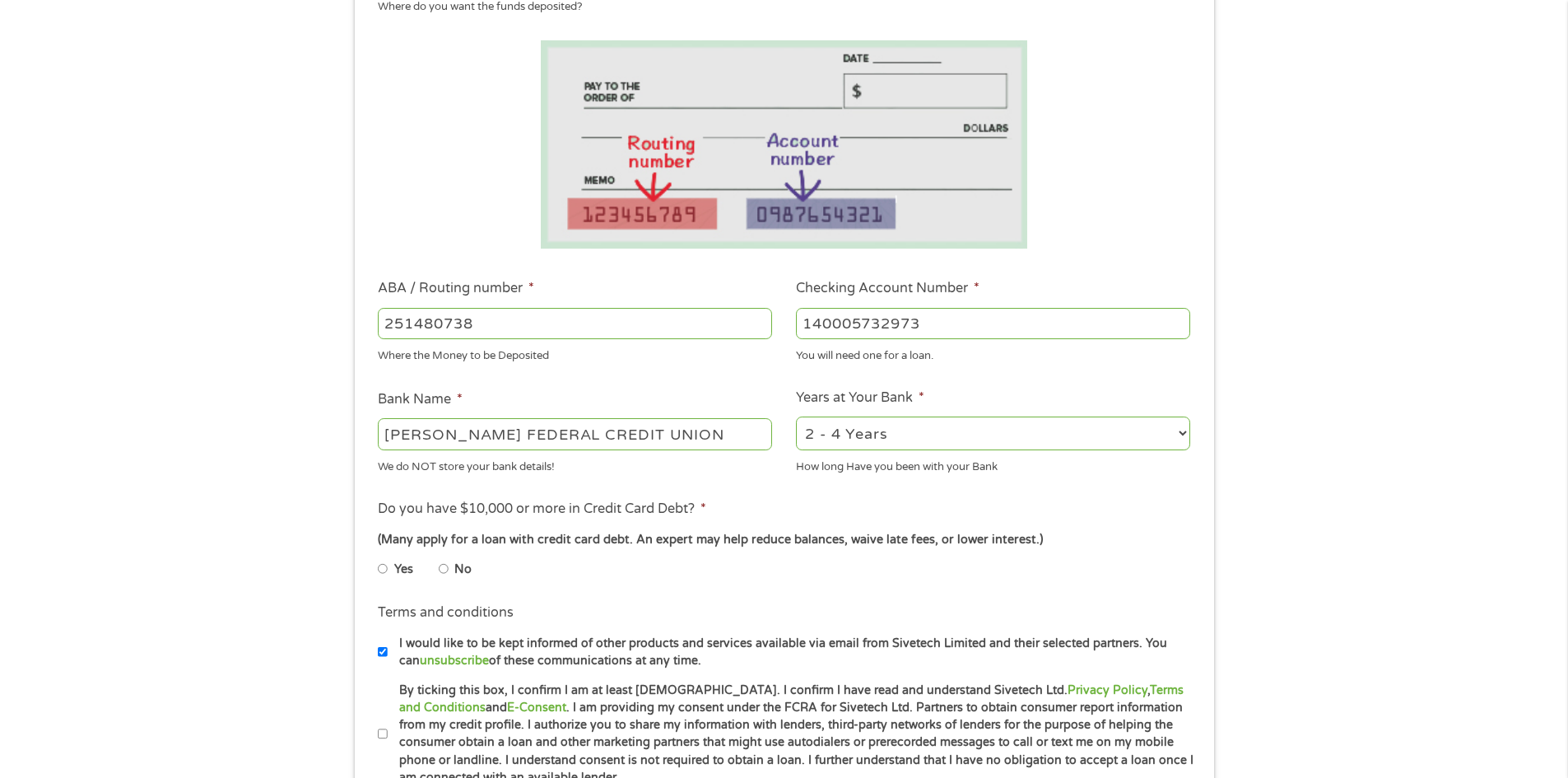
scroll to position [274, 0]
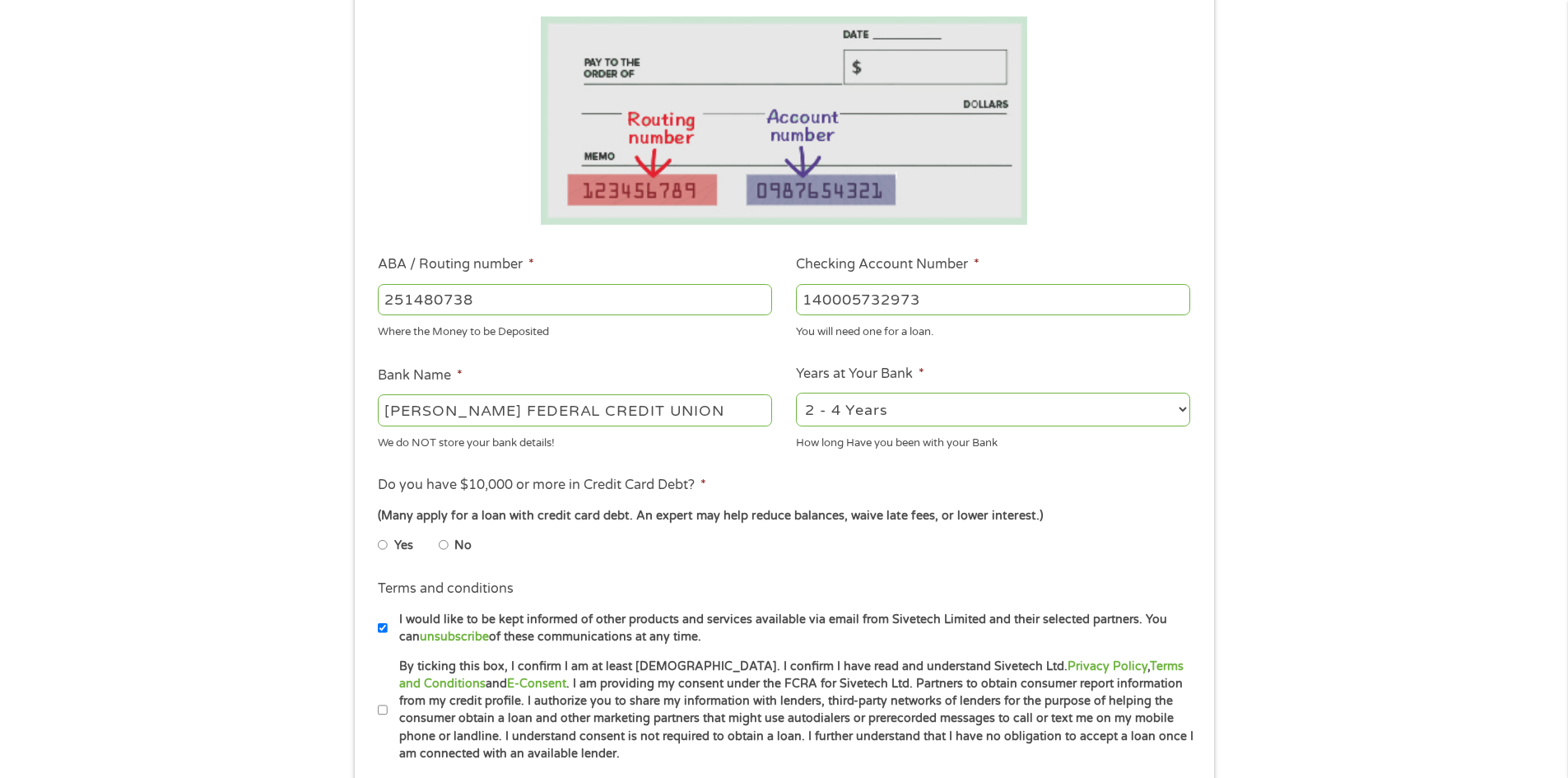
type input "140005732973"
click at [382, 543] on input "Yes" at bounding box center [383, 544] width 10 height 26
radio input "true"
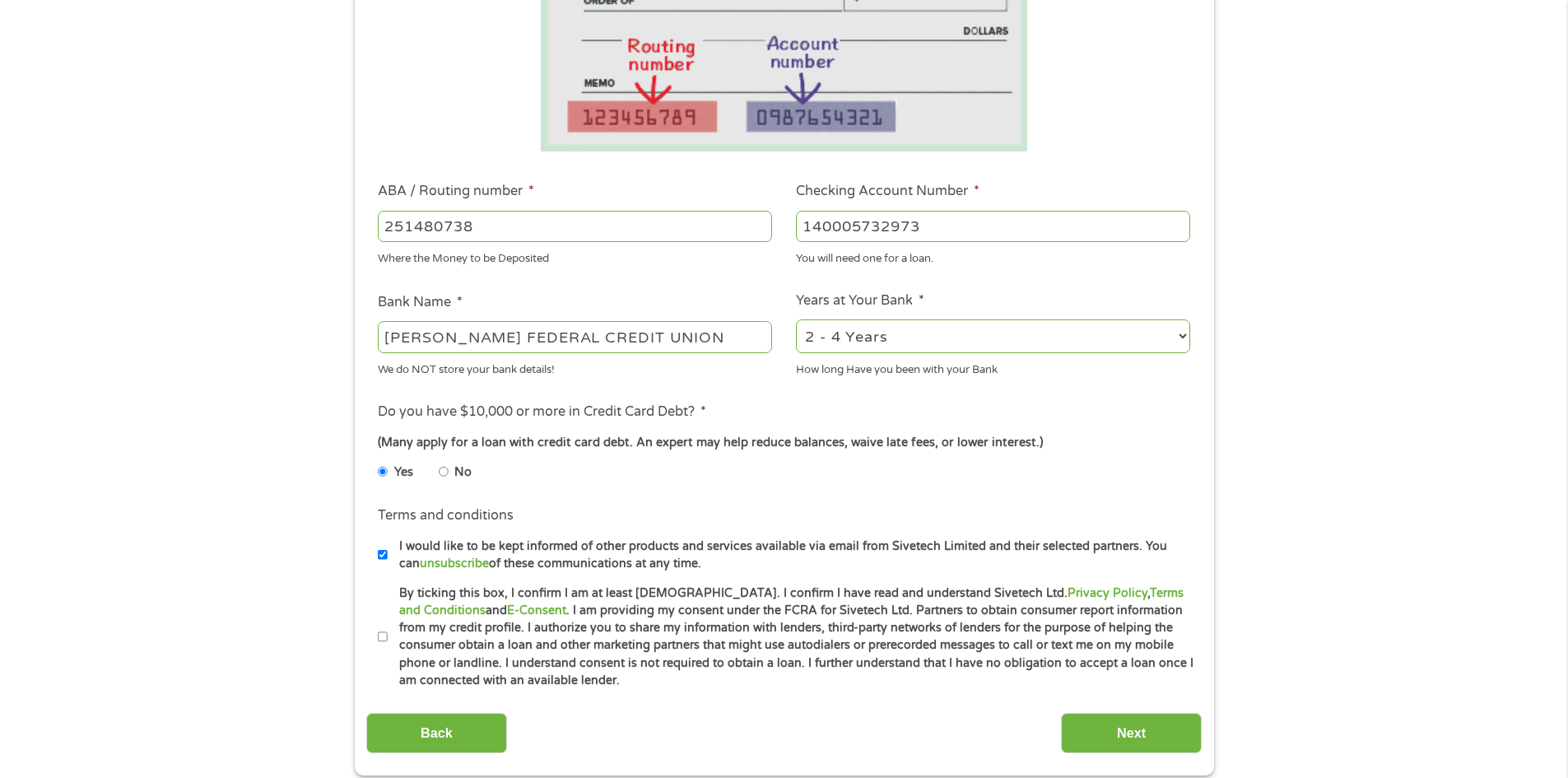
scroll to position [385, 0]
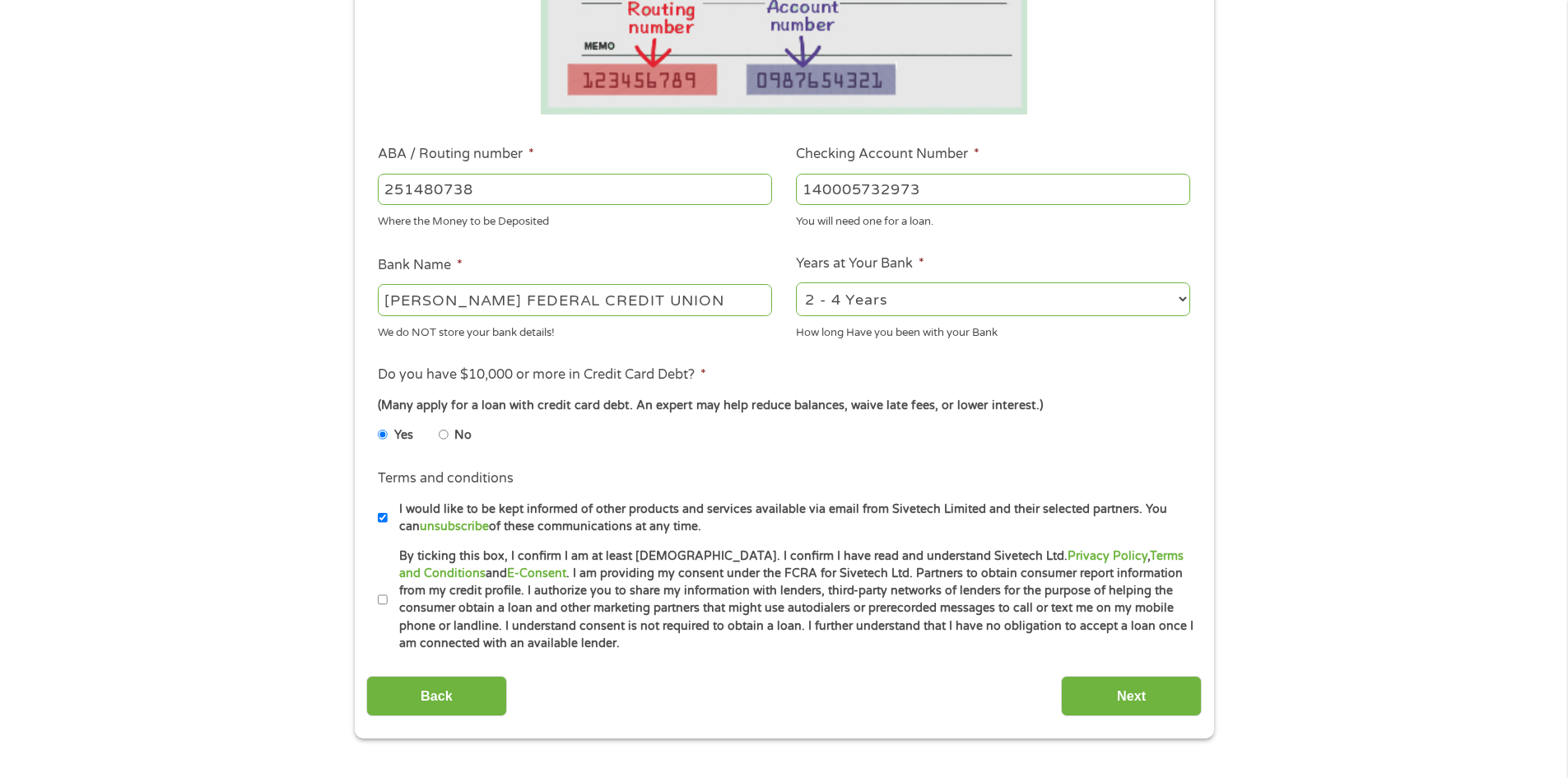
click at [382, 602] on input "By ticking this box, I confirm I am at least [DEMOGRAPHIC_DATA]. I confirm I ha…" at bounding box center [383, 600] width 10 height 26
checkbox input "true"
click at [1085, 689] on input "Next" at bounding box center [1131, 695] width 141 height 40
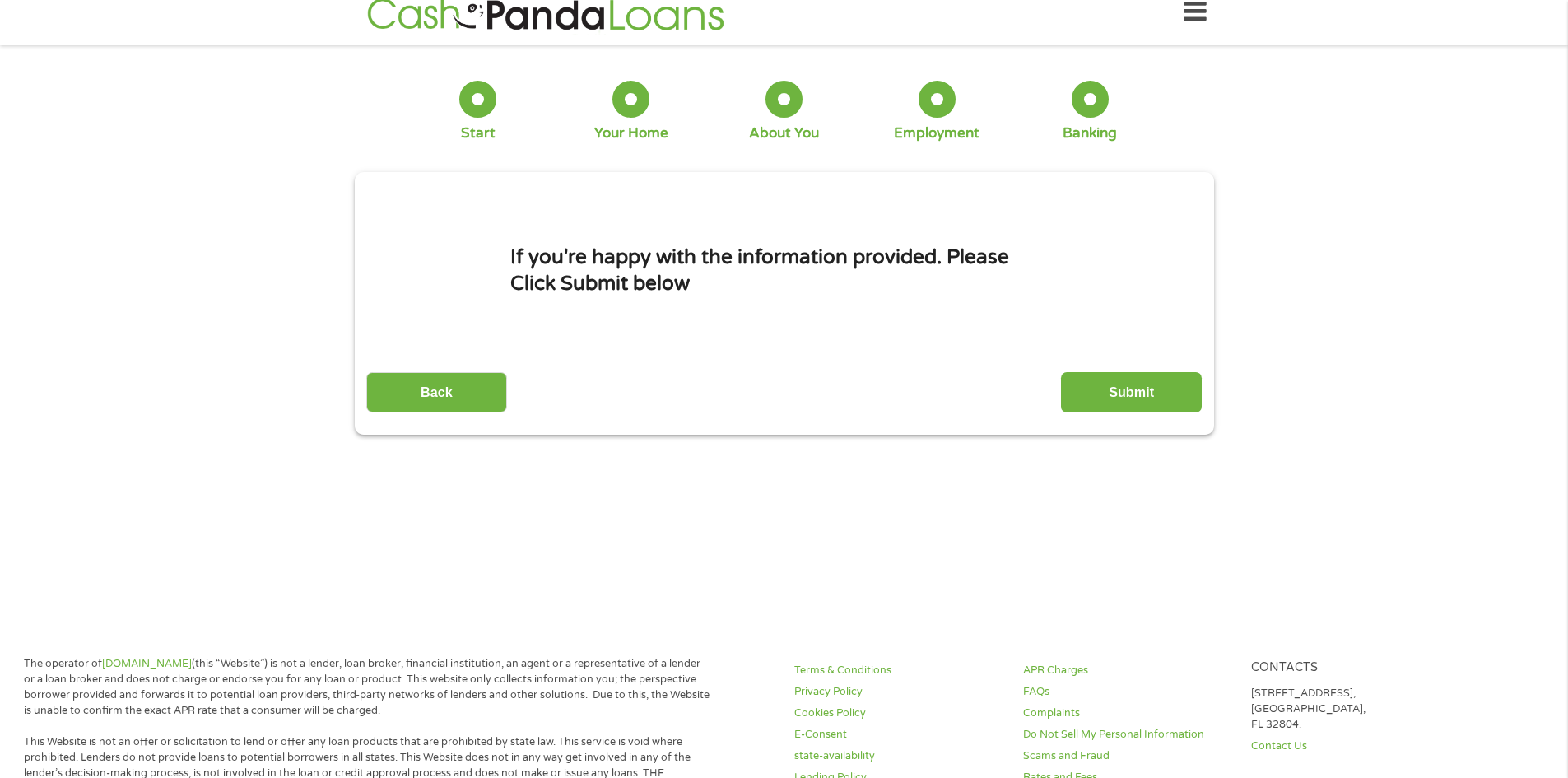
scroll to position [0, 0]
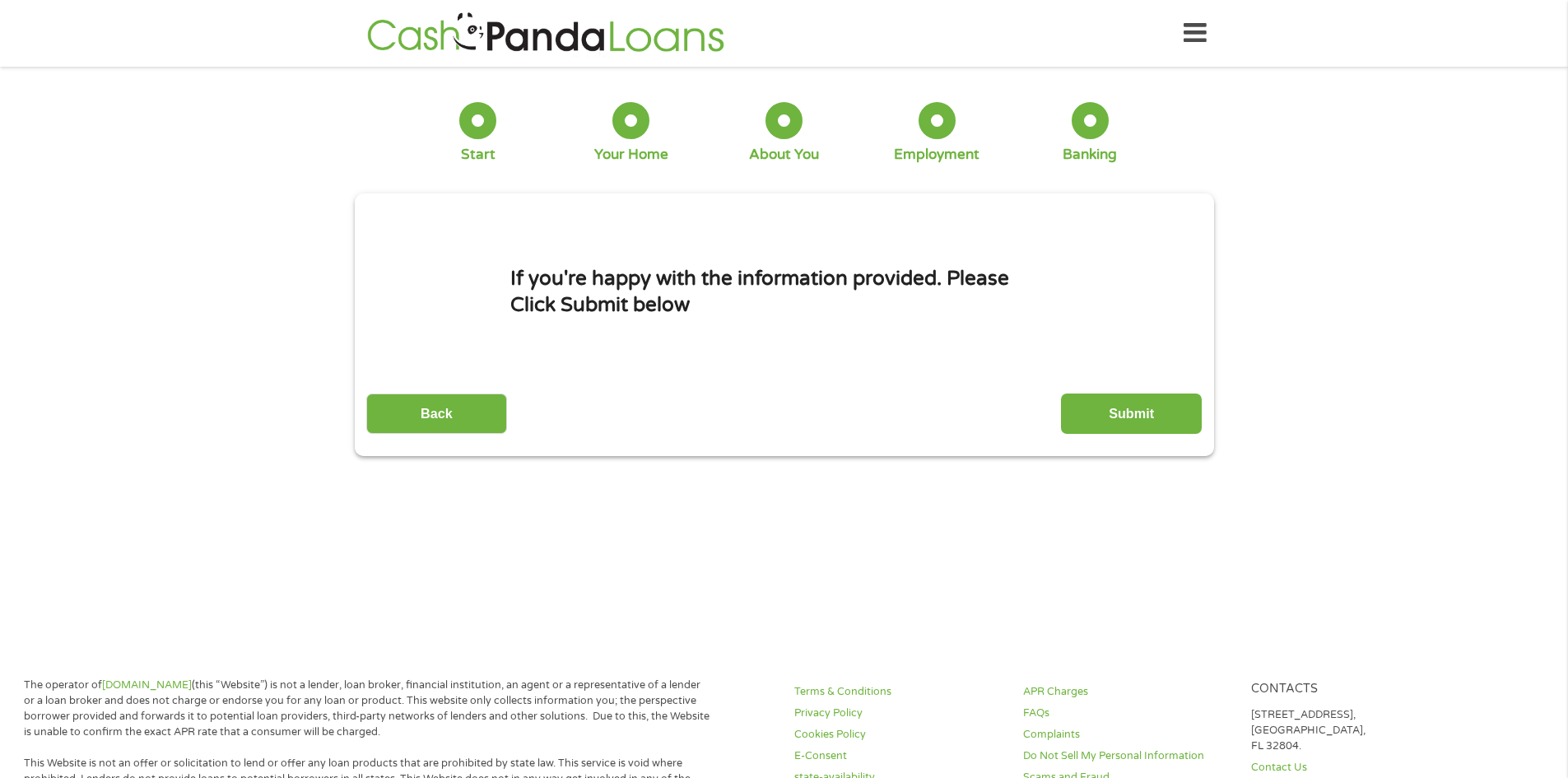
click at [1111, 409] on input "Submit" at bounding box center [1131, 413] width 141 height 40
